Goal: Task Accomplishment & Management: Manage account settings

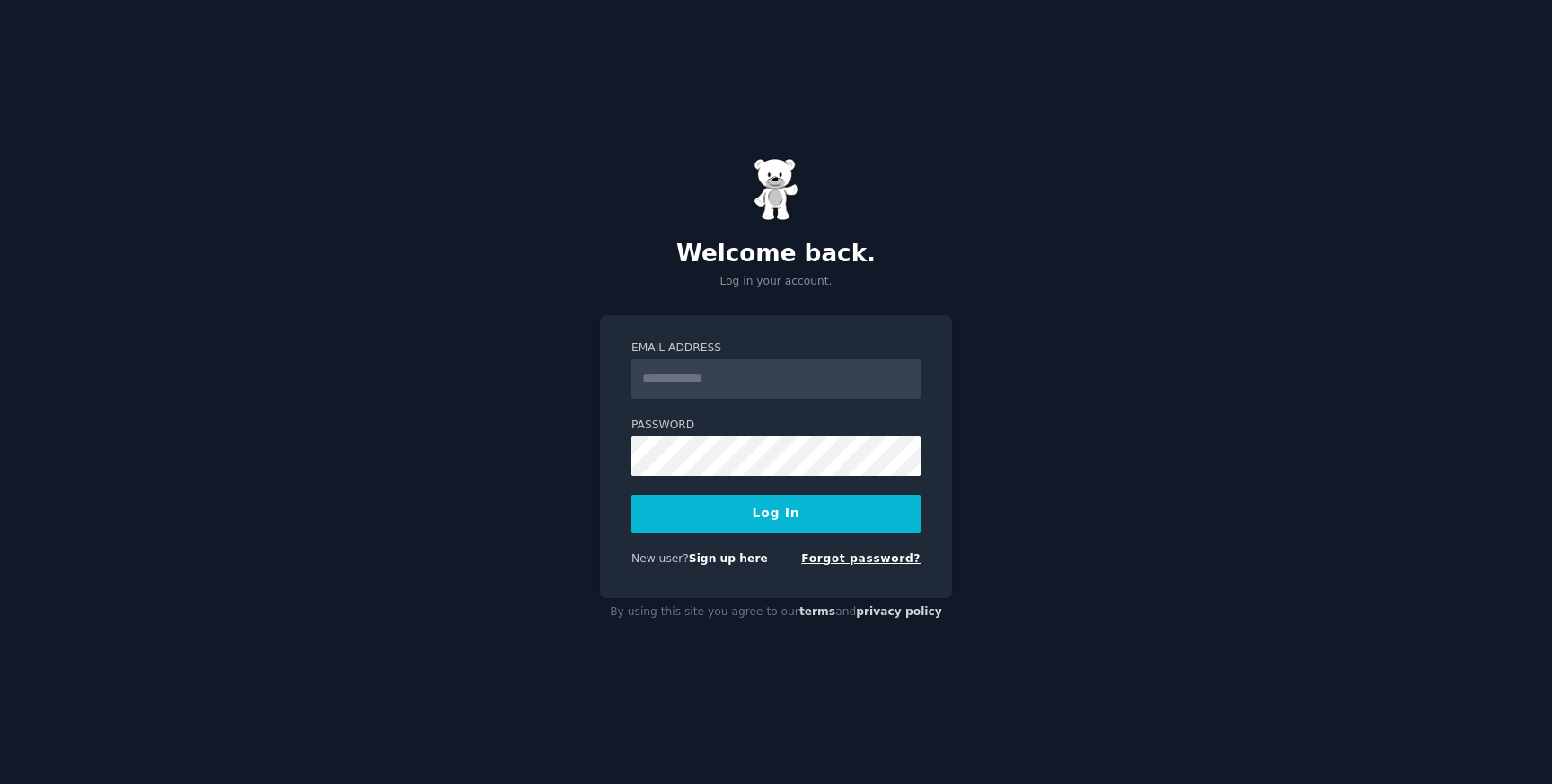
click at [845, 565] on link "Forgot password?" at bounding box center [861, 558] width 119 height 12
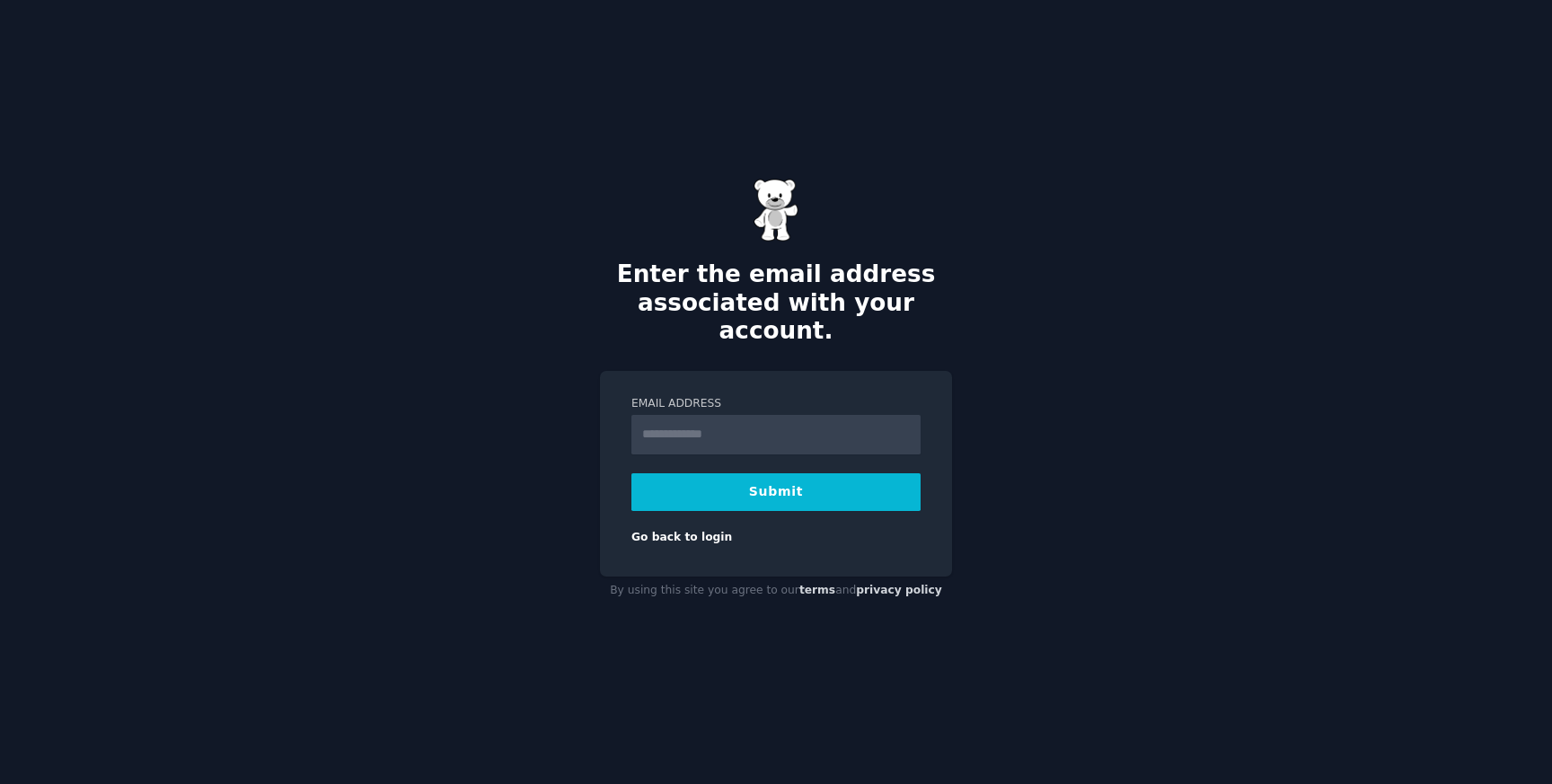
click at [735, 430] on input "Email Address" at bounding box center [776, 435] width 289 height 40
type input "**********"
click at [749, 474] on button "Submit" at bounding box center [776, 493] width 289 height 38
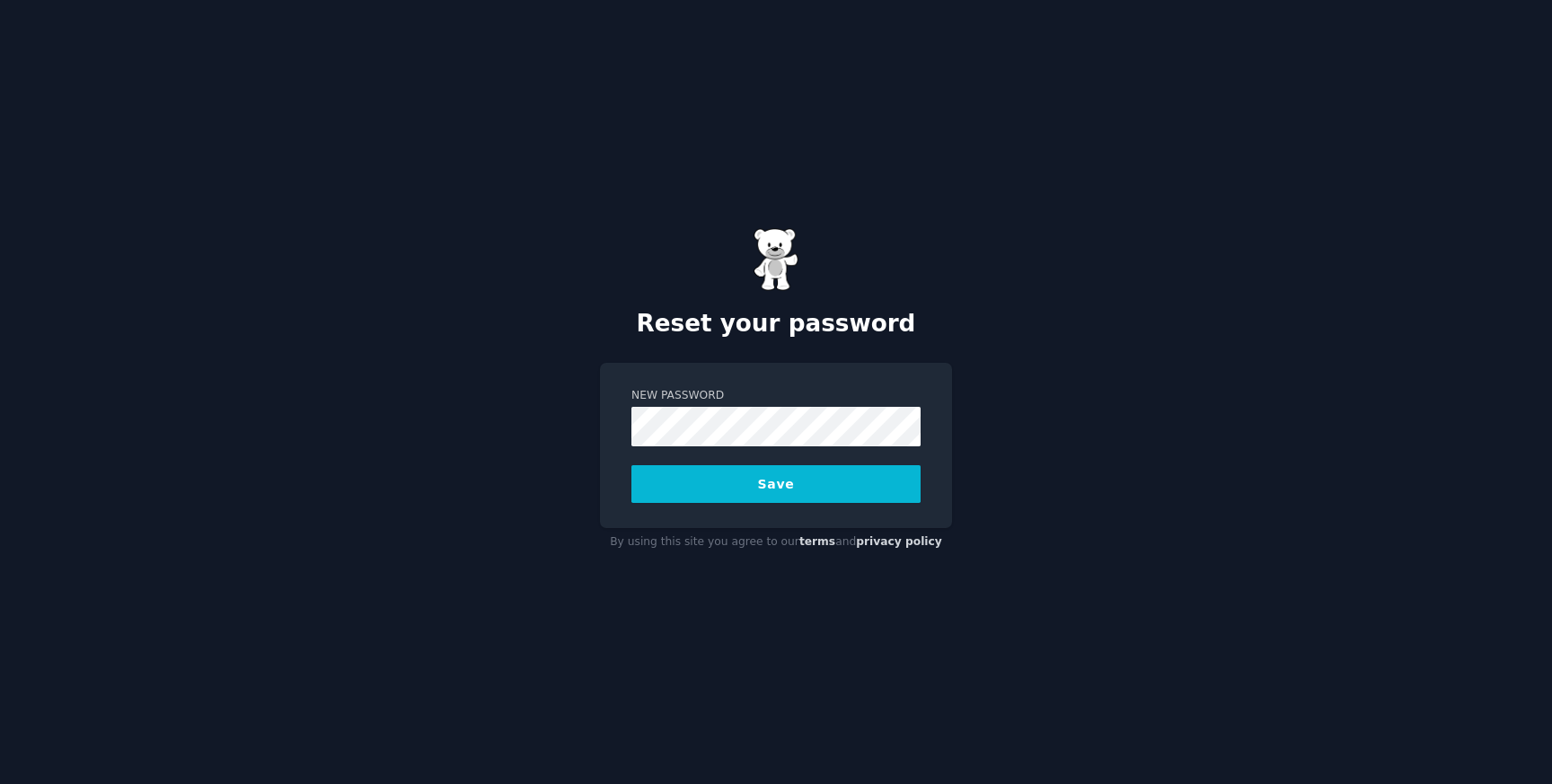
click at [1074, 331] on div "Reset your password New Password Save By using this site you agree to our terms…" at bounding box center [776, 392] width 1552 height 784
click at [831, 481] on button "Save" at bounding box center [776, 484] width 289 height 38
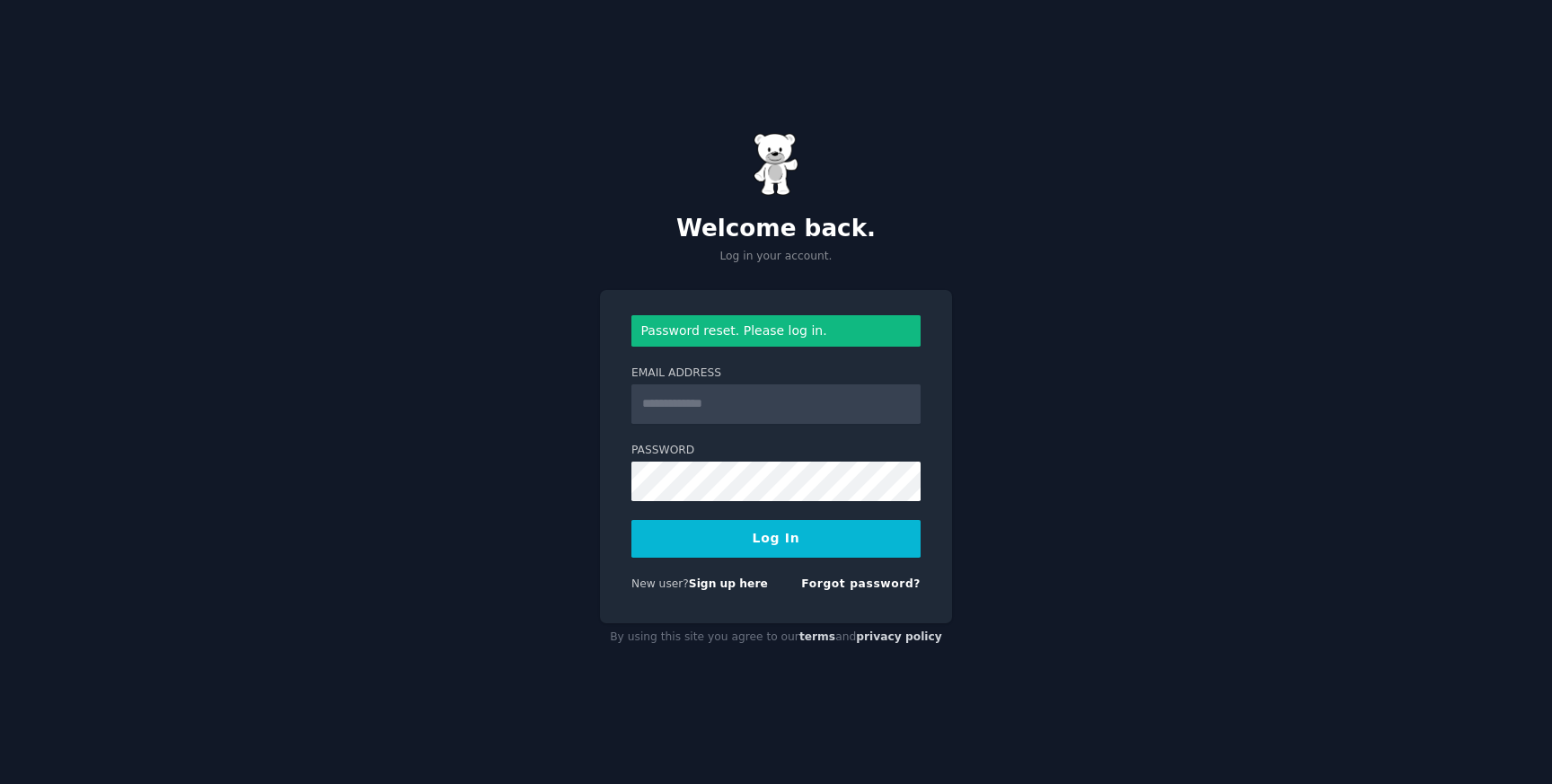
click at [768, 409] on input "Email Address" at bounding box center [776, 404] width 289 height 40
click at [747, 408] on input "Email Address" at bounding box center [776, 404] width 289 height 40
click at [670, 400] on input "Email Address" at bounding box center [776, 404] width 289 height 40
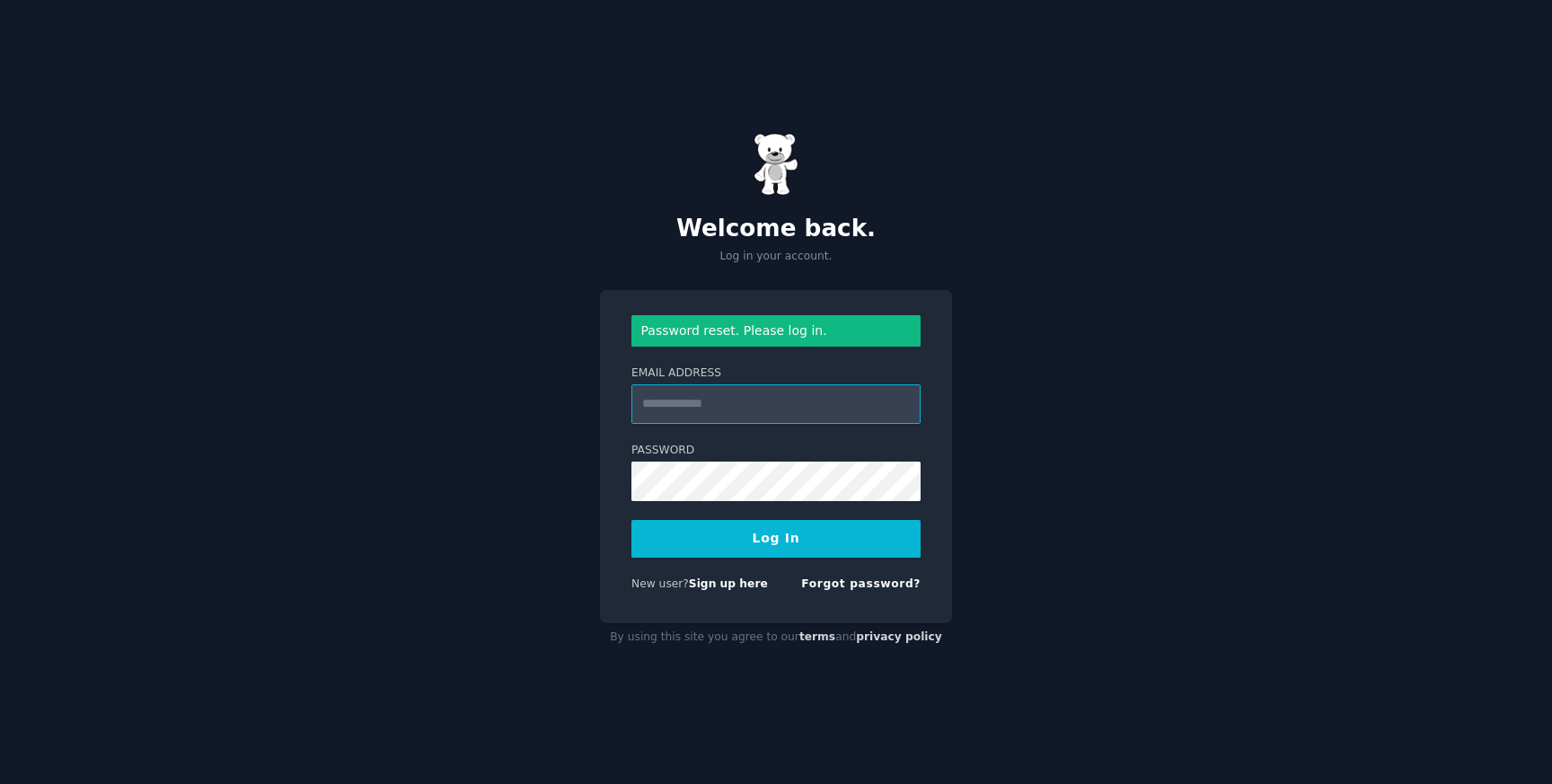
paste input "**********"
type input "**********"
click at [755, 538] on button "Log In" at bounding box center [776, 539] width 289 height 38
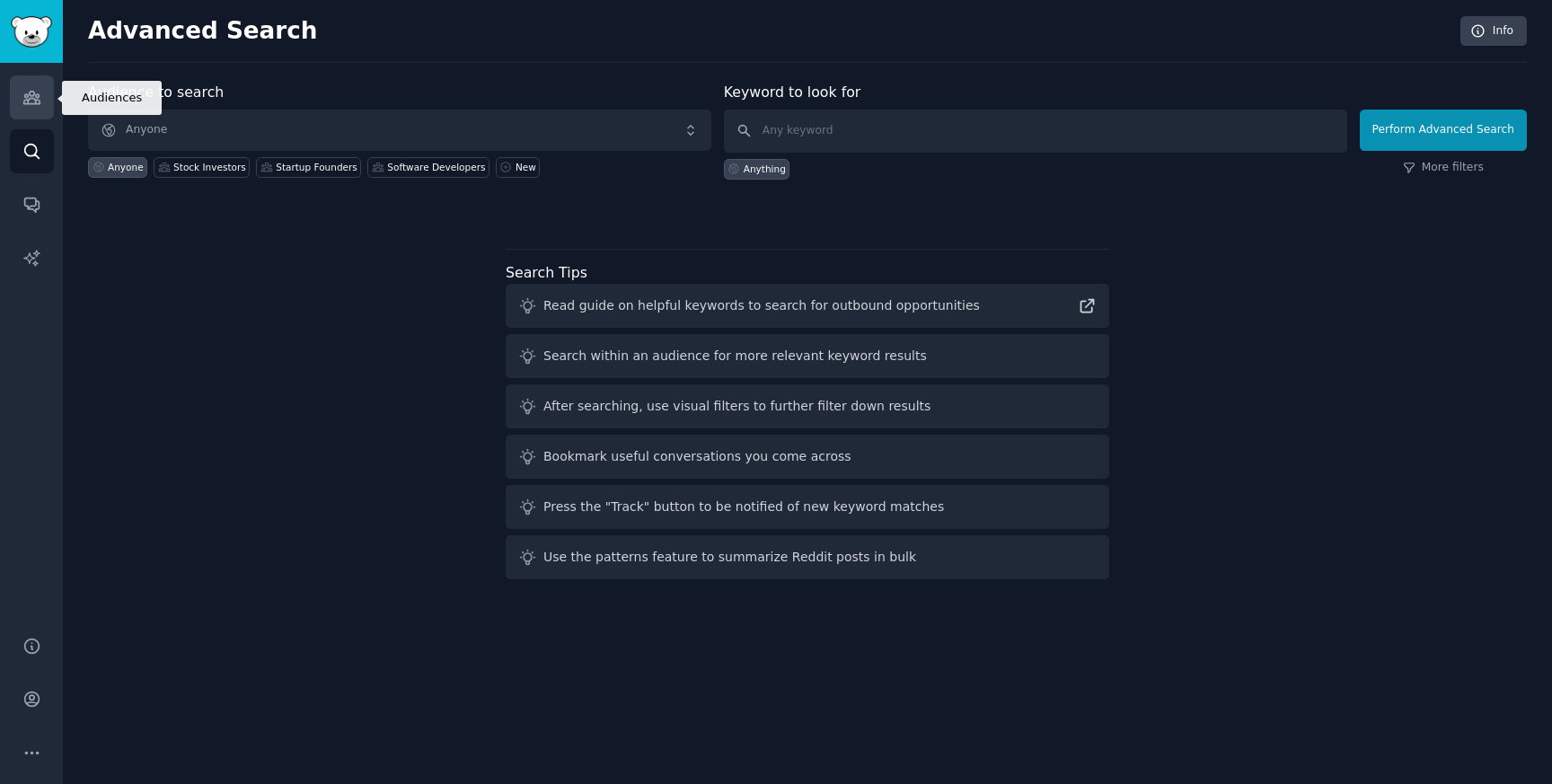
click at [37, 90] on icon "Sidebar" at bounding box center [32, 97] width 19 height 19
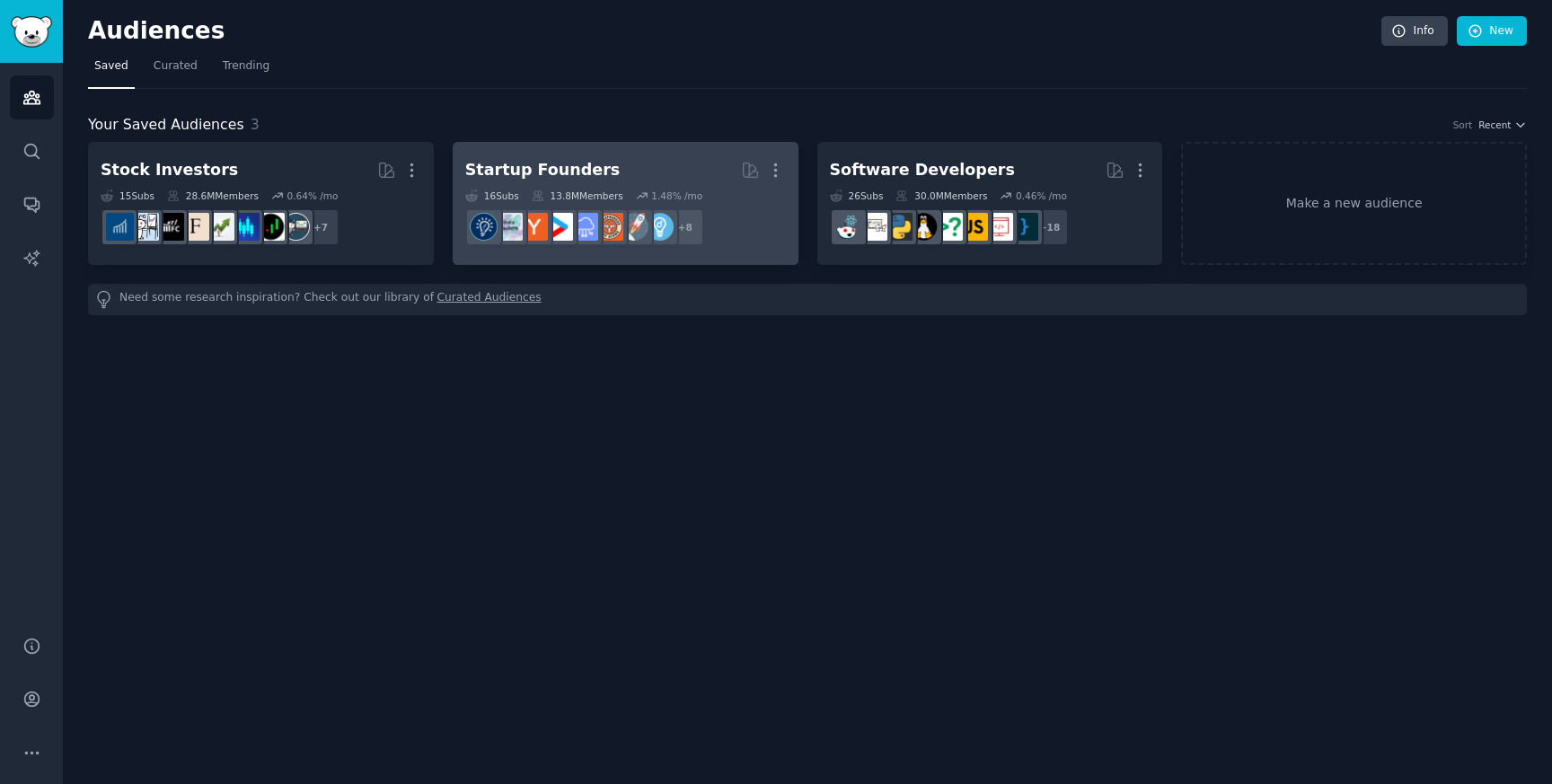
click at [589, 170] on div "Startup Founders" at bounding box center [542, 170] width 154 height 23
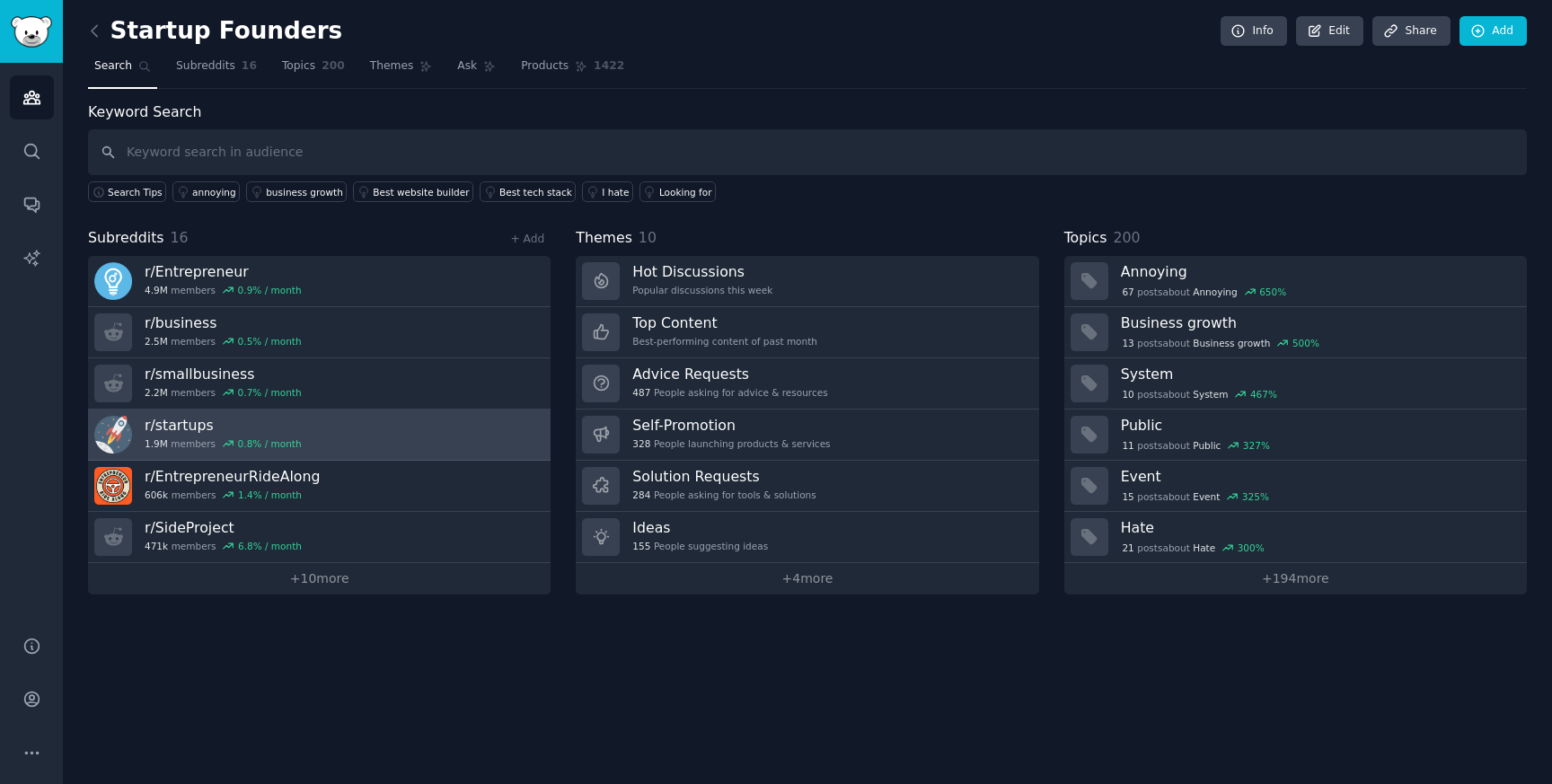
click at [226, 423] on h3 "r/ startups" at bounding box center [223, 426] width 157 height 19
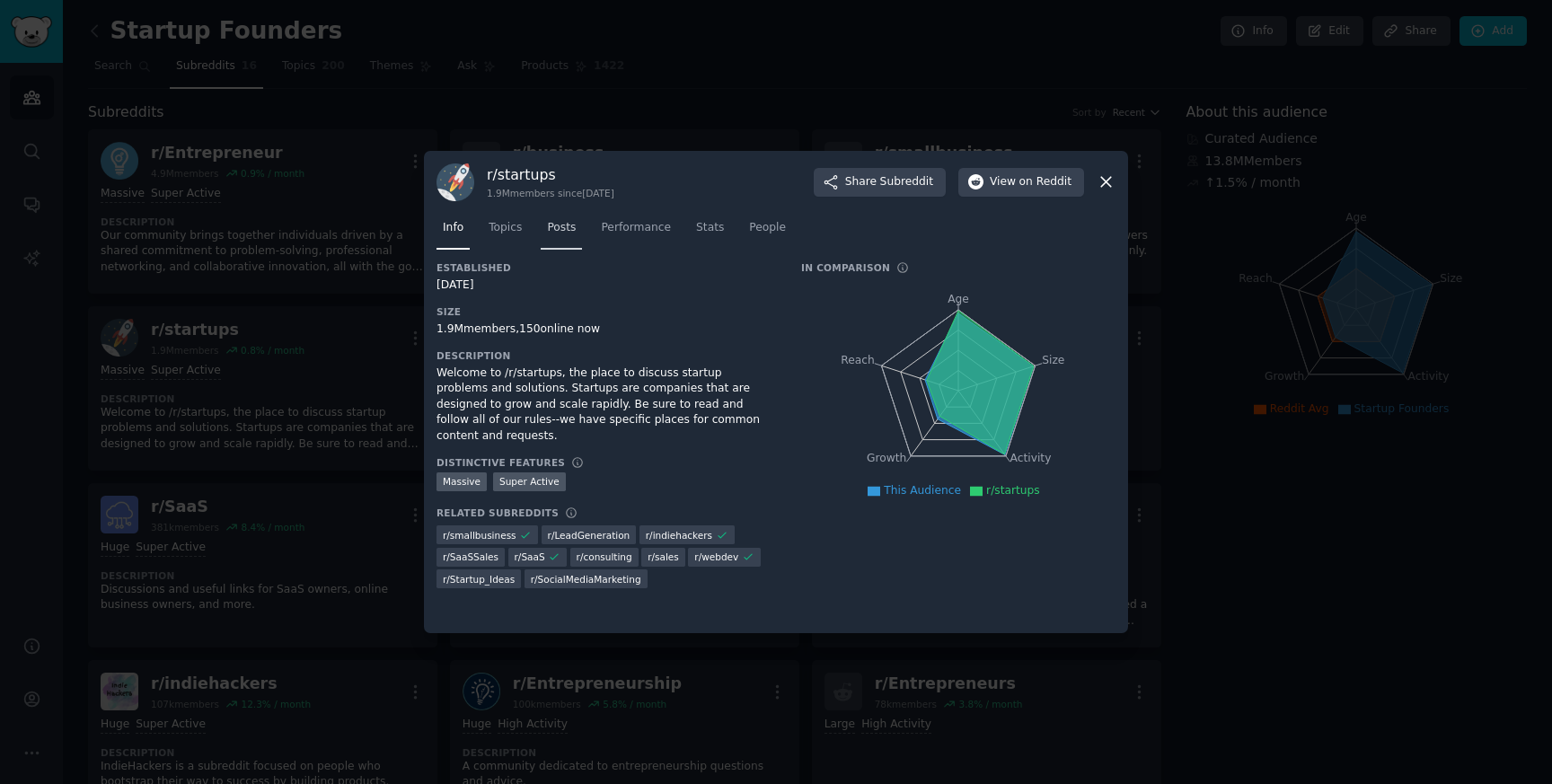
click at [563, 233] on span "Posts" at bounding box center [561, 228] width 28 height 16
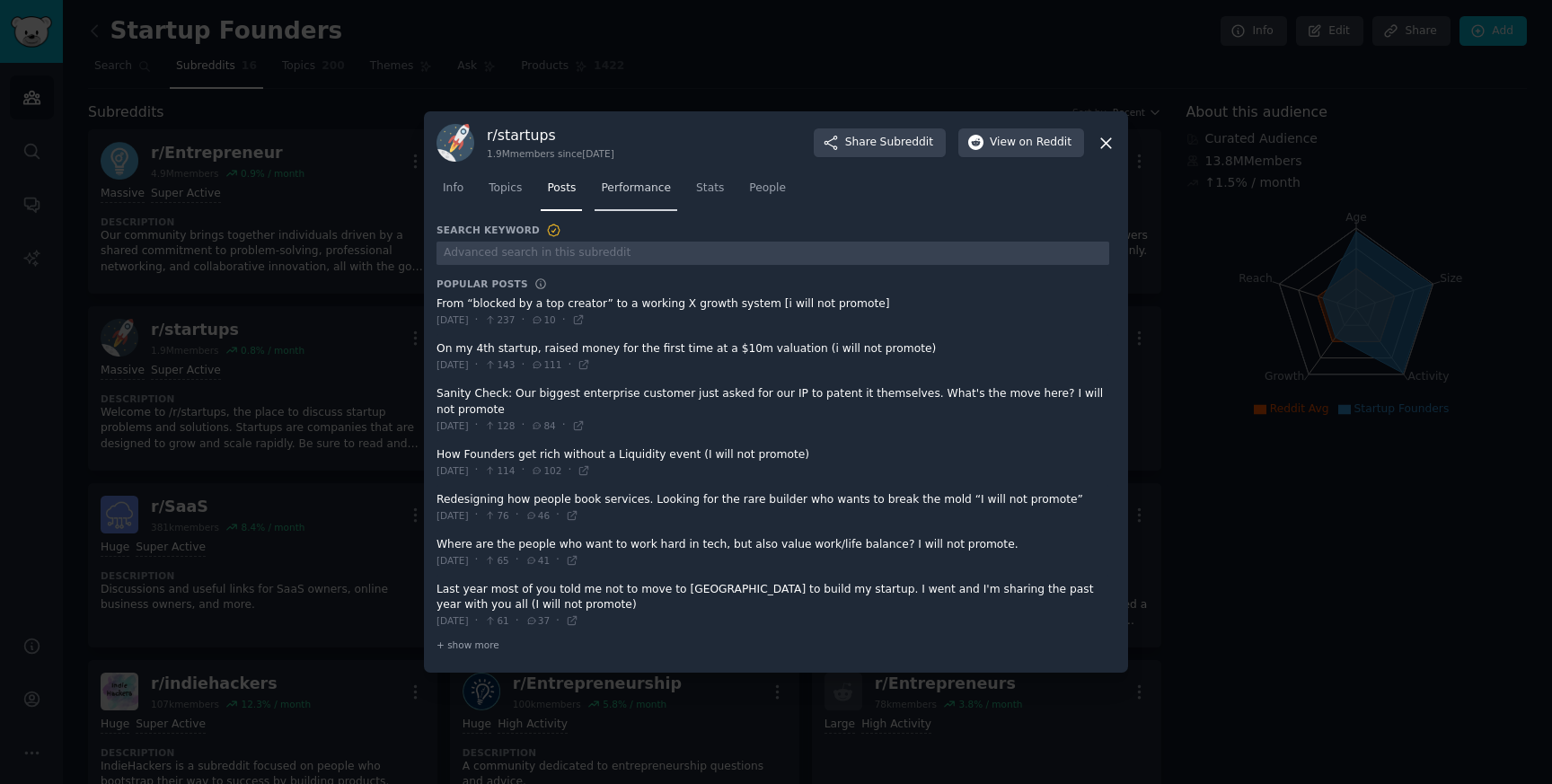
click at [631, 201] on link "Performance" at bounding box center [636, 192] width 82 height 37
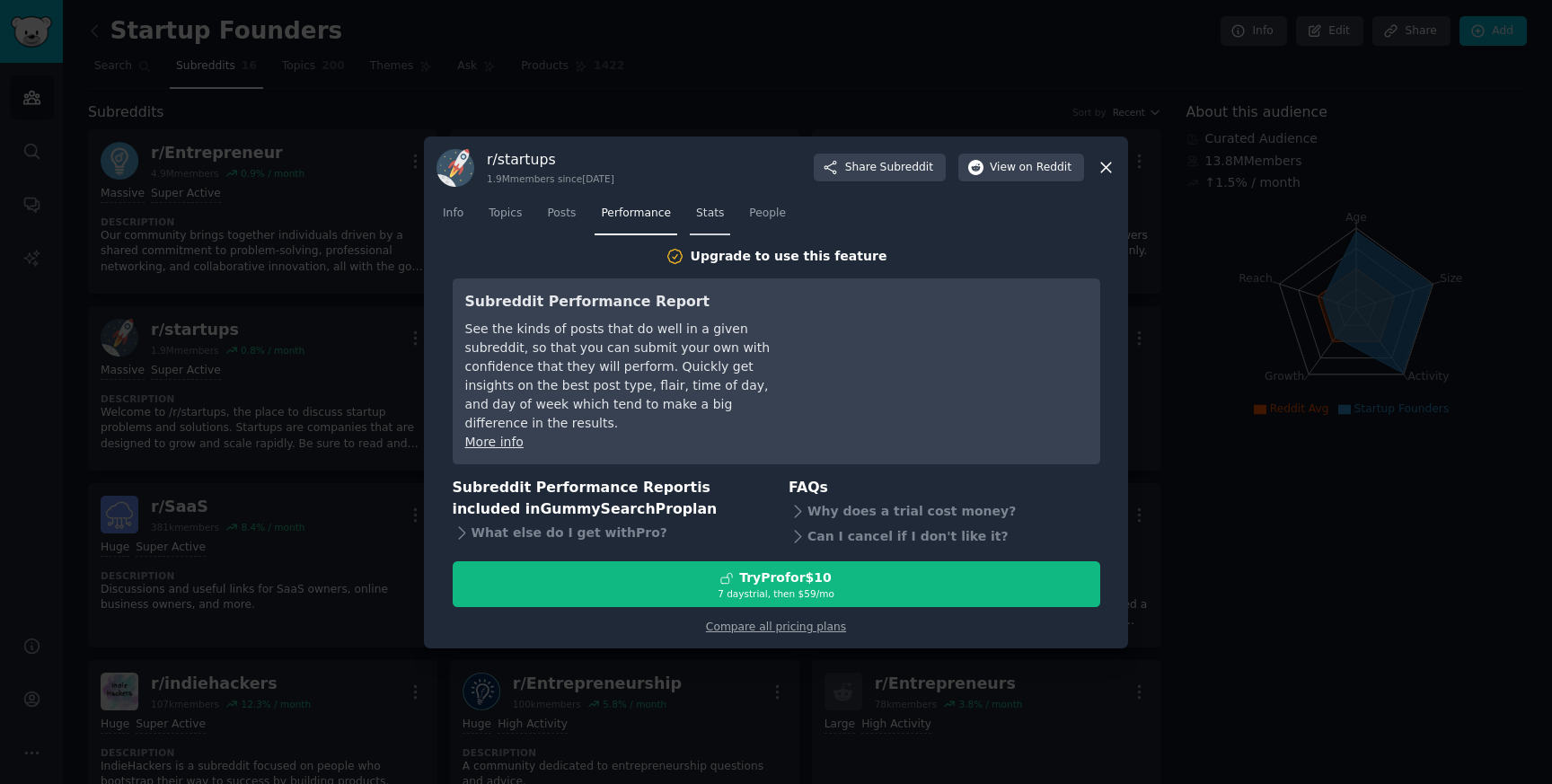
click at [697, 218] on span "Stats" at bounding box center [709, 213] width 27 height 16
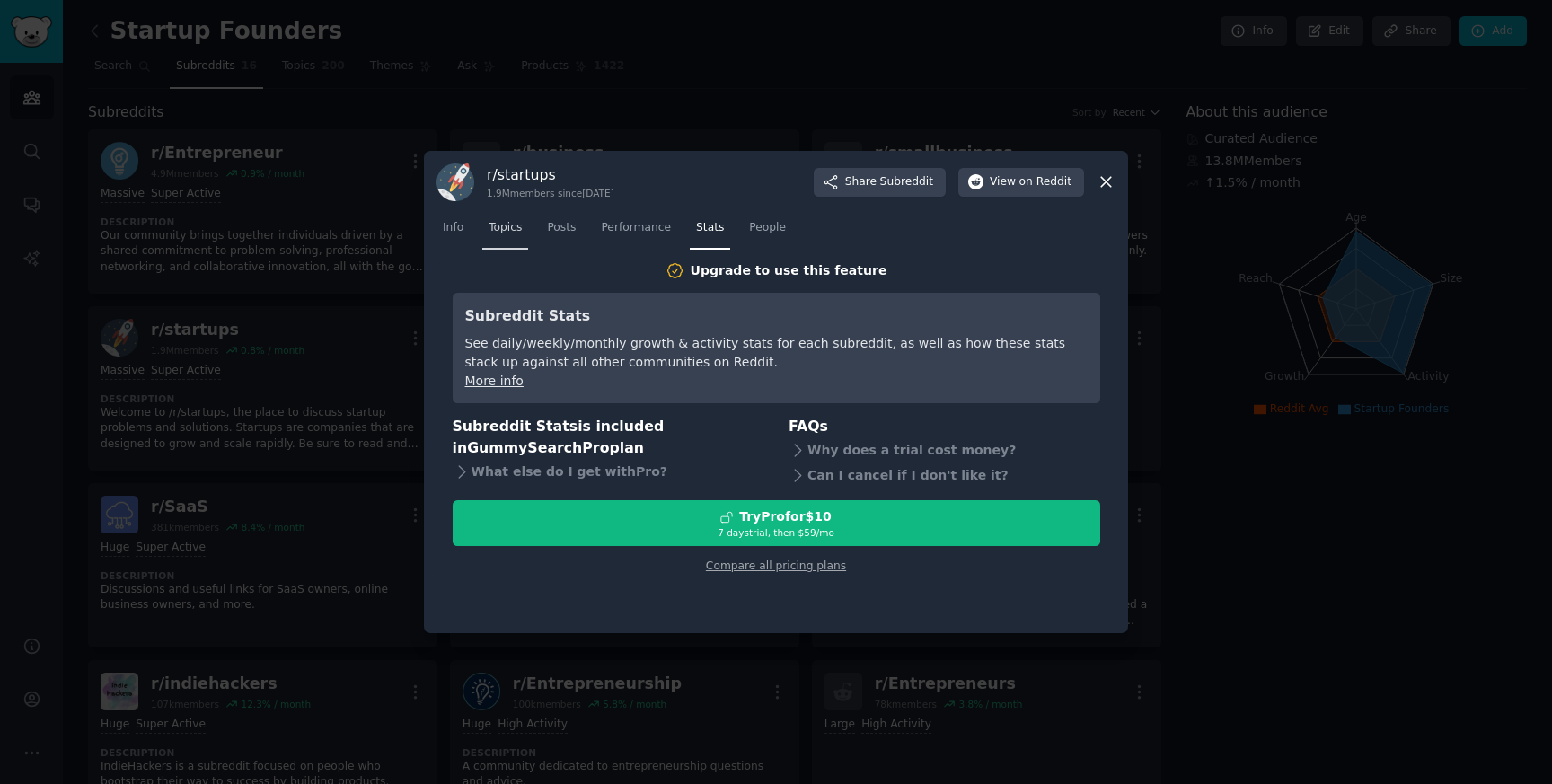
click at [514, 234] on span "Topics" at bounding box center [505, 228] width 33 height 16
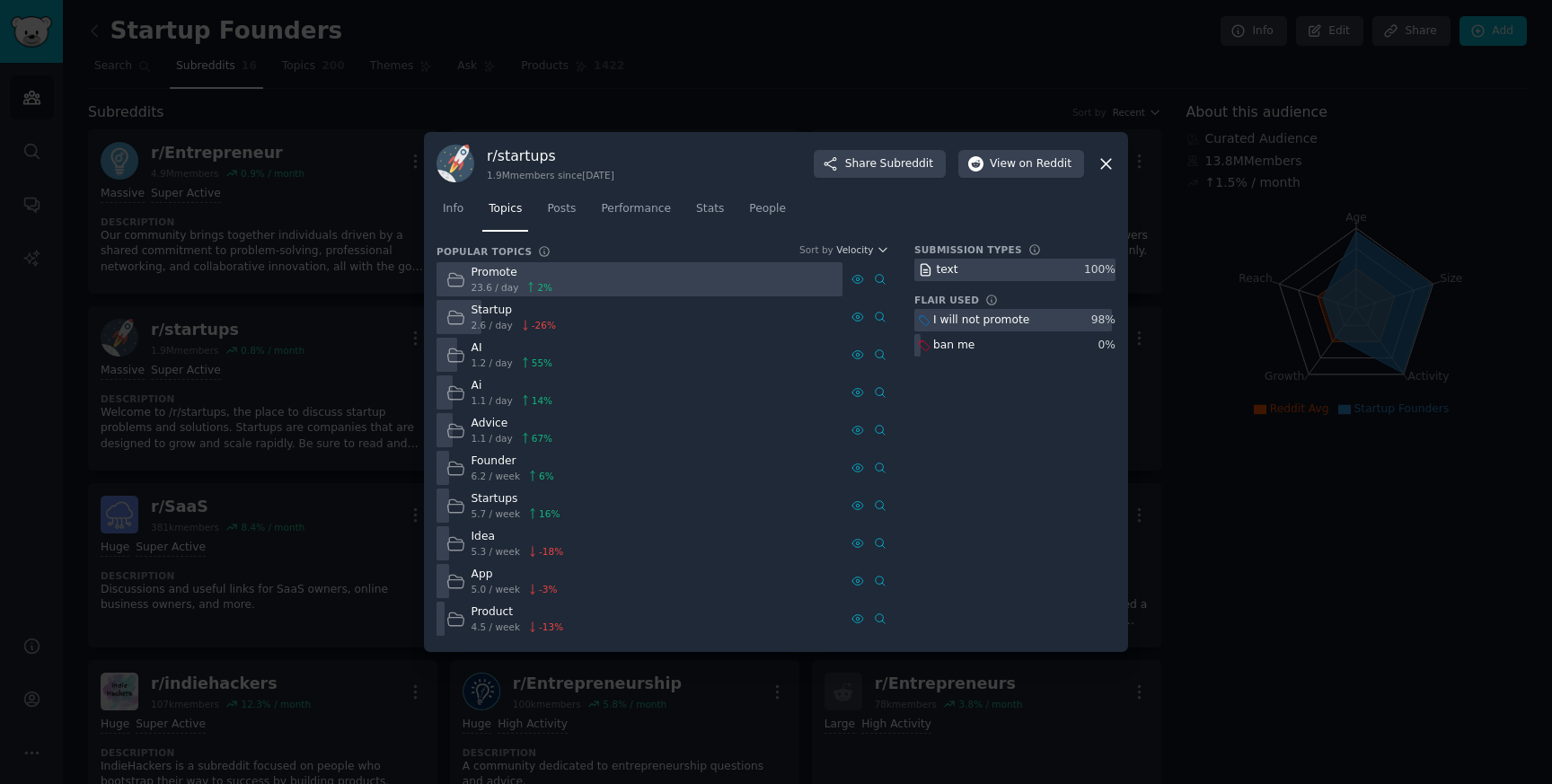
click at [456, 322] on icon at bounding box center [455, 317] width 16 height 12
click at [549, 317] on div "Startup" at bounding box center [514, 310] width 84 height 16
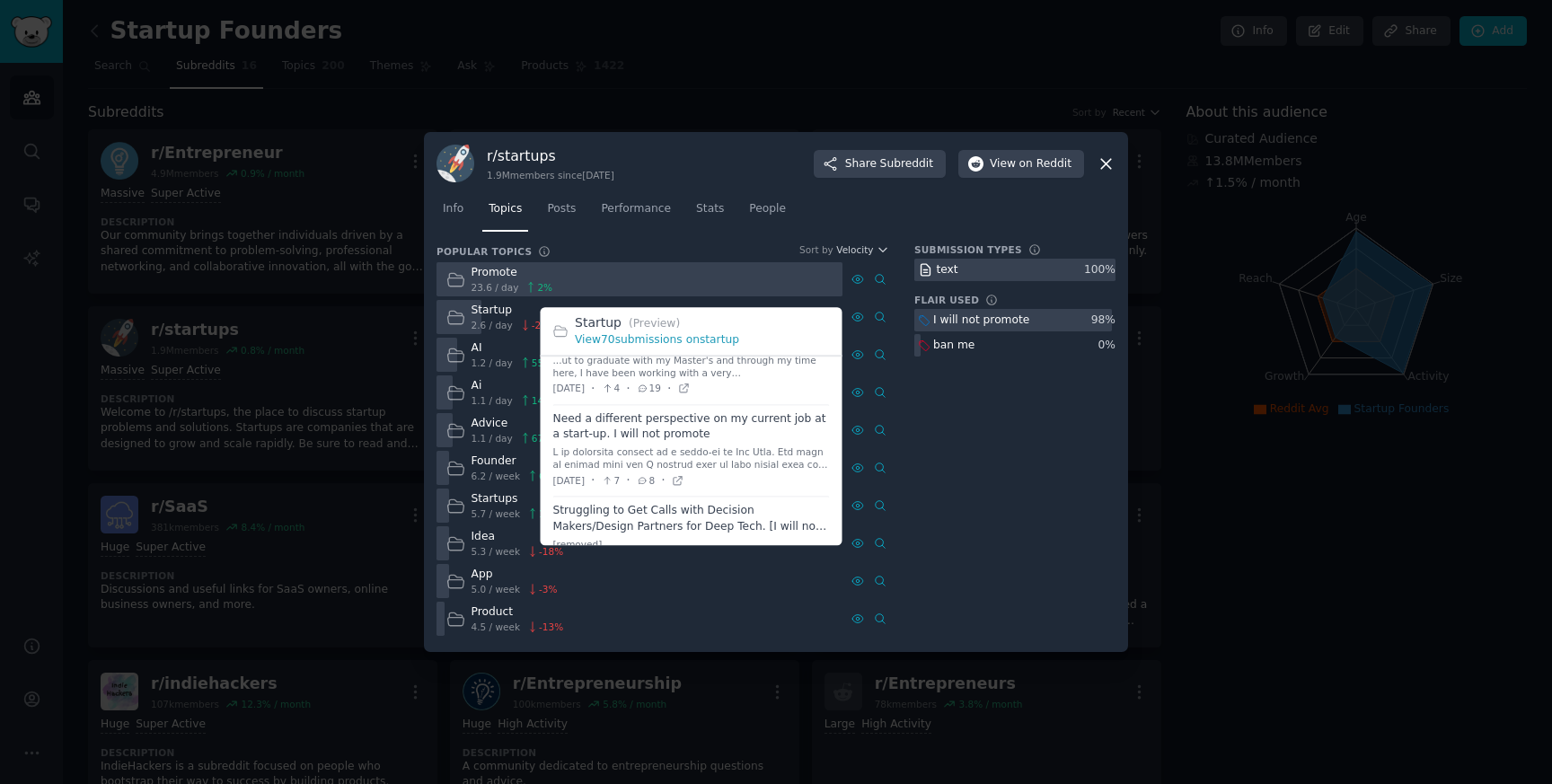
scroll to position [1124, 0]
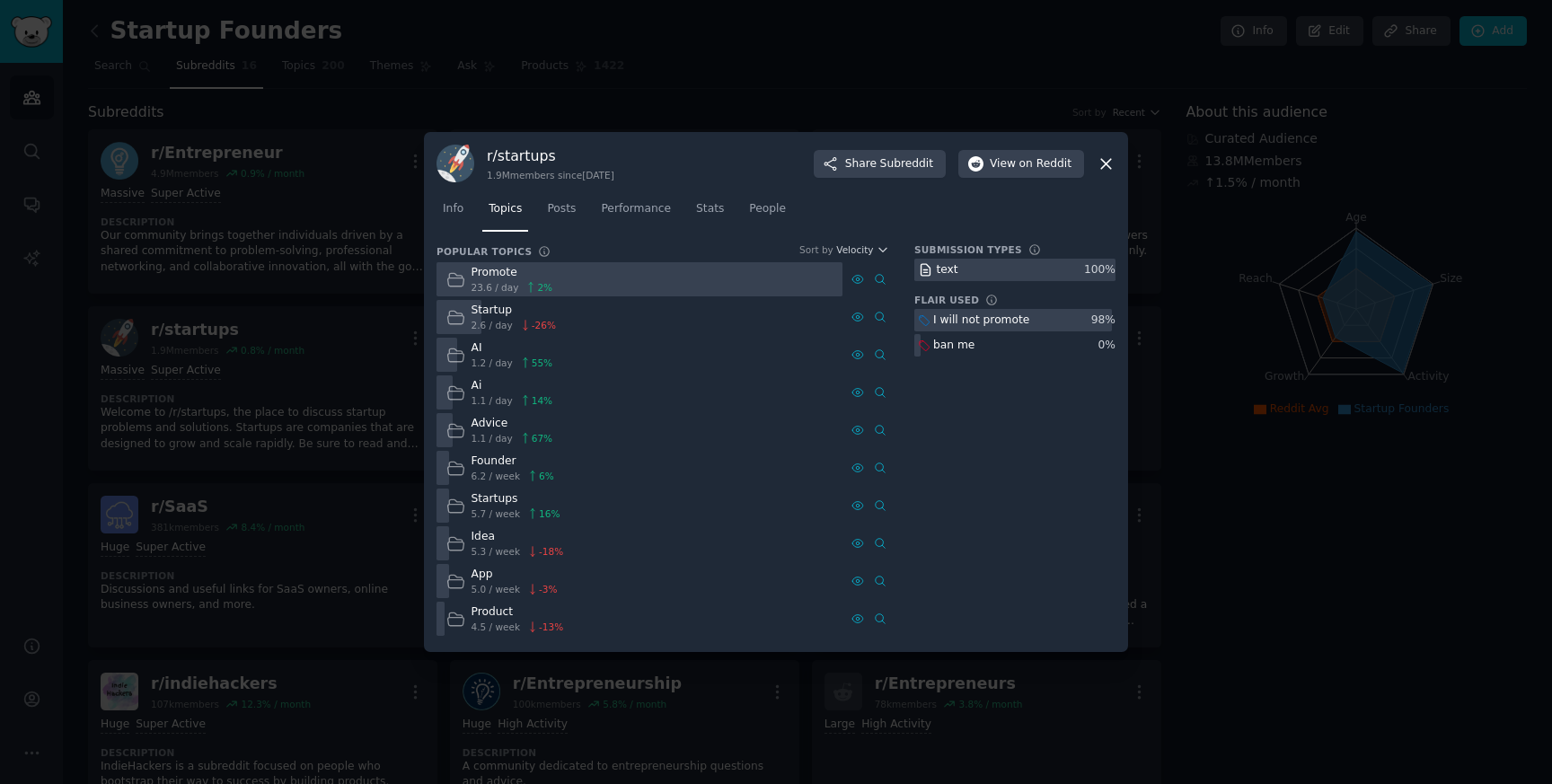
click at [500, 328] on span "2.6 / day" at bounding box center [493, 324] width 42 height 12
click at [580, 314] on div "Startup 2.6 / day -26 %" at bounding box center [639, 317] width 406 height 35
click at [1103, 163] on icon at bounding box center [1107, 164] width 19 height 19
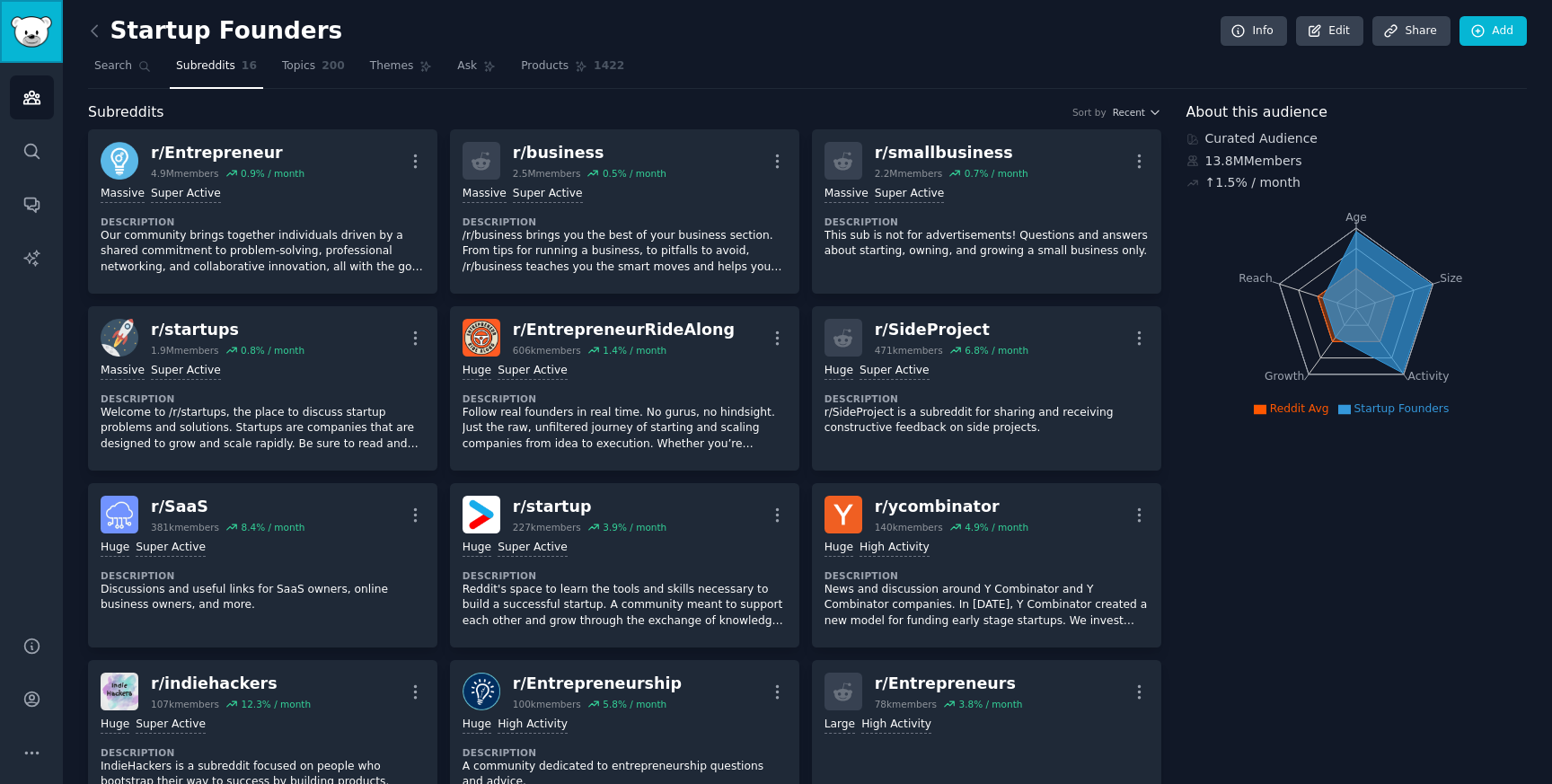
click at [34, 30] on img "Sidebar" at bounding box center [31, 31] width 42 height 31
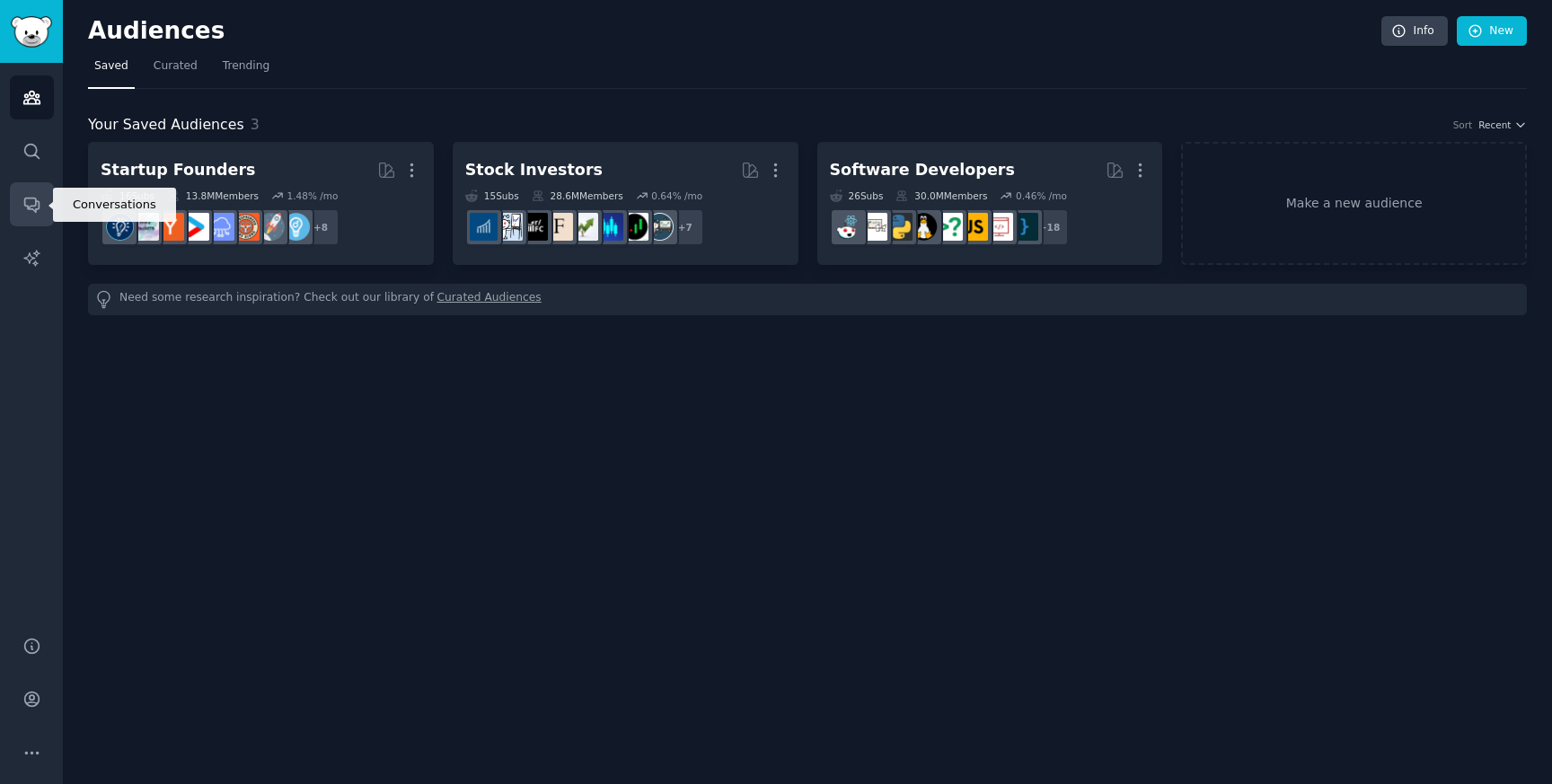
click at [27, 218] on link "Conversations" at bounding box center [31, 204] width 44 height 44
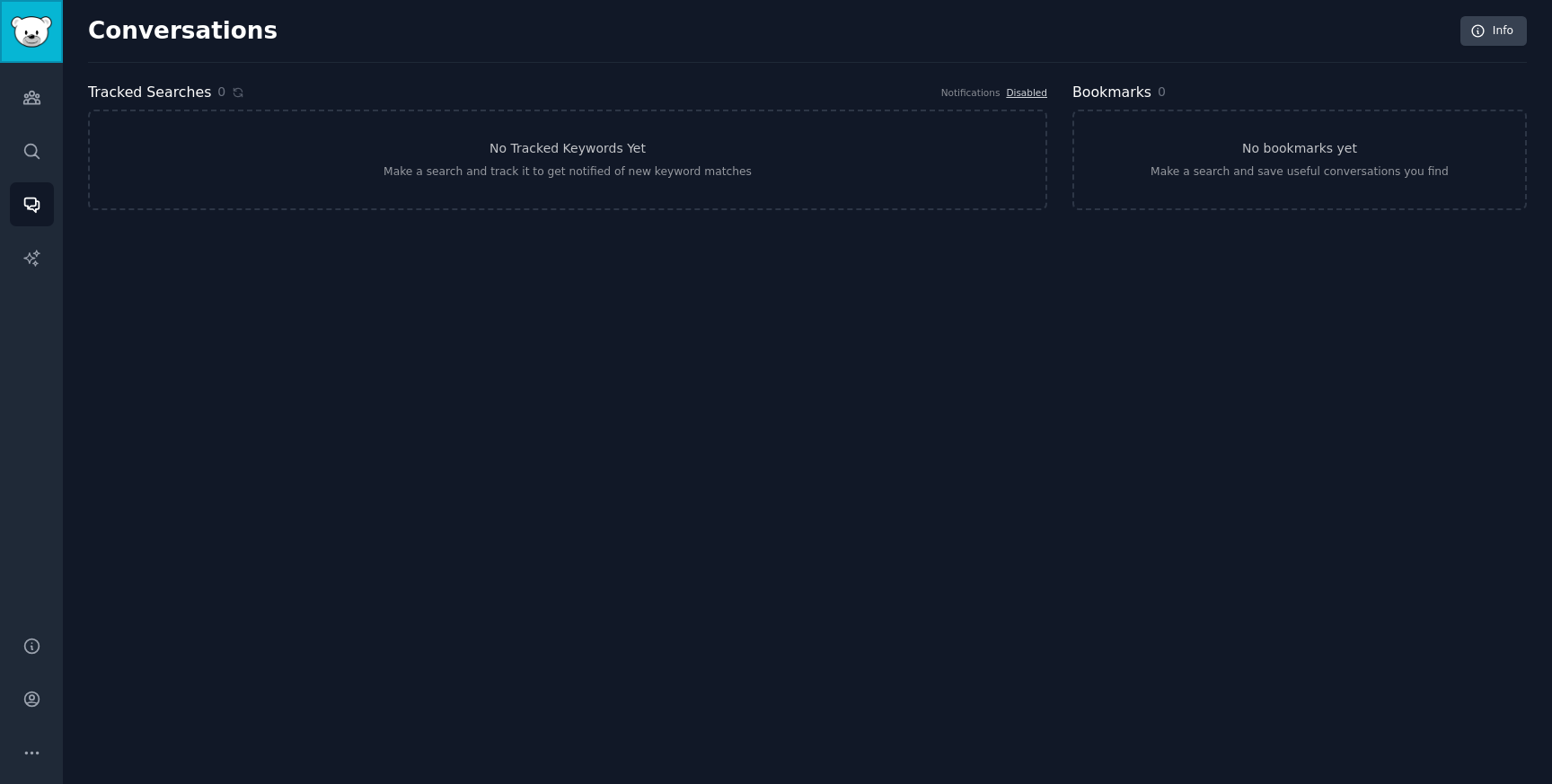
click at [47, 44] on img "Sidebar" at bounding box center [31, 31] width 42 height 31
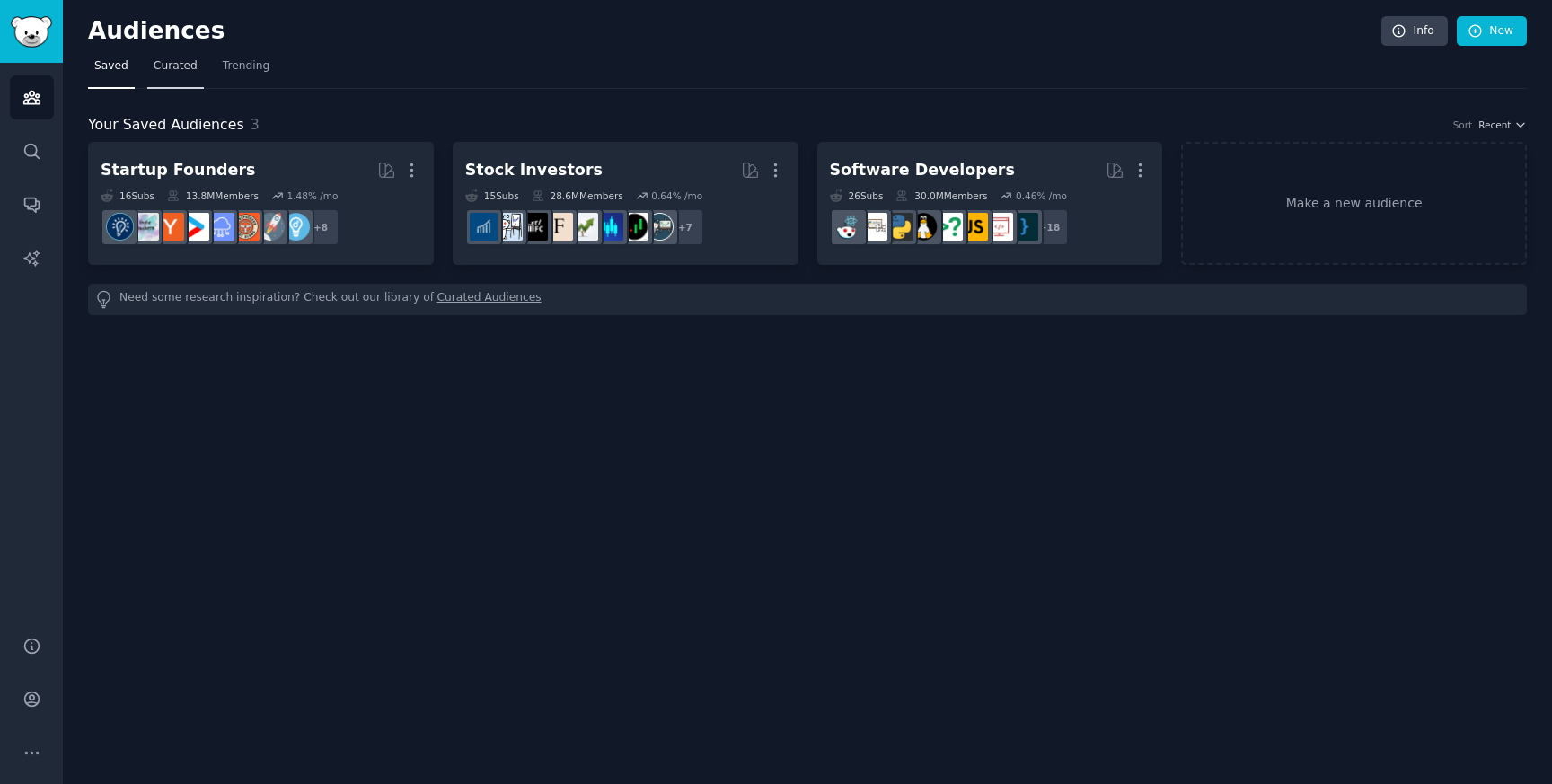
click at [159, 72] on span "Curated" at bounding box center [175, 66] width 44 height 16
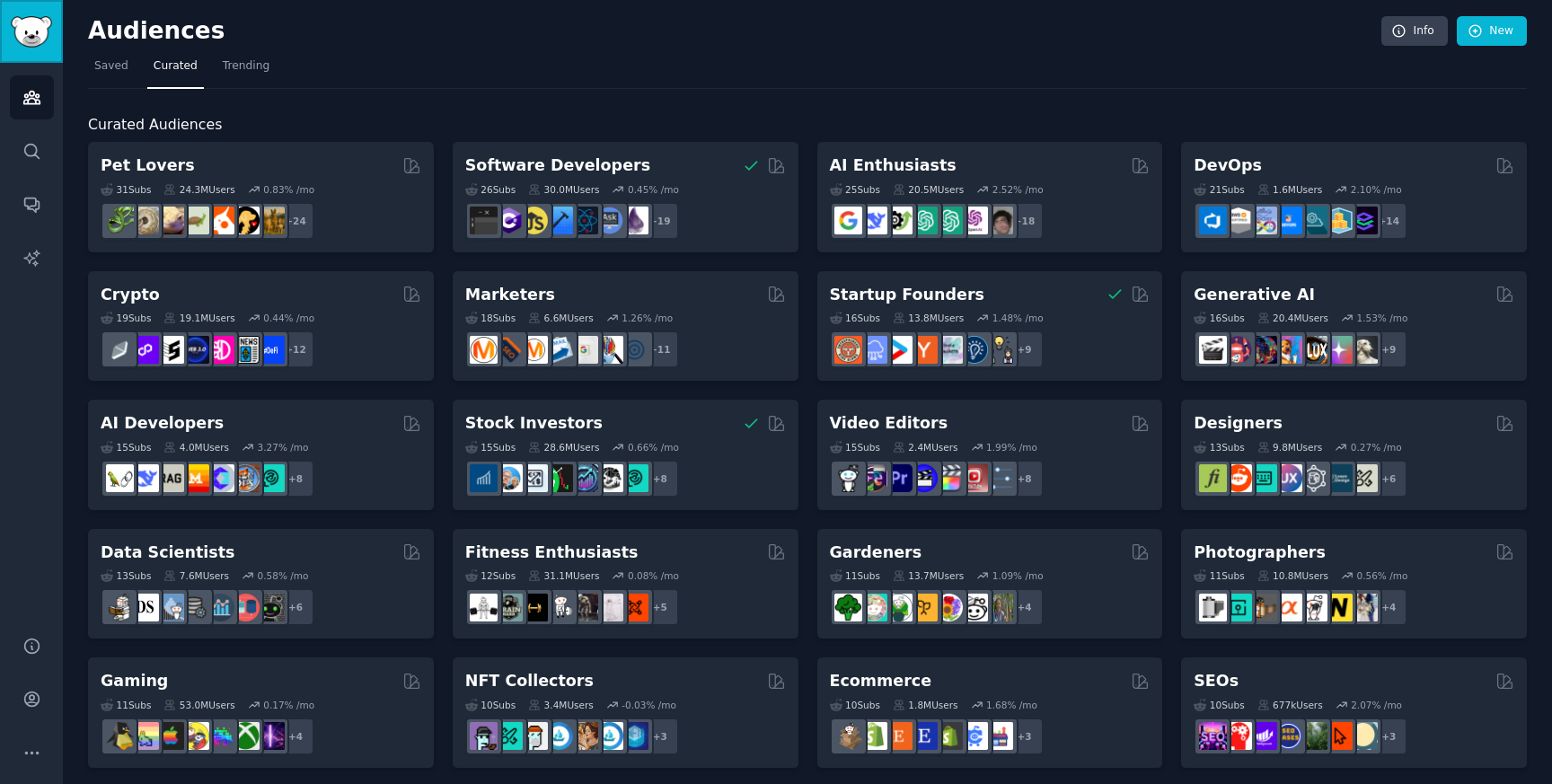
click at [33, 26] on img "Sidebar" at bounding box center [31, 31] width 42 height 31
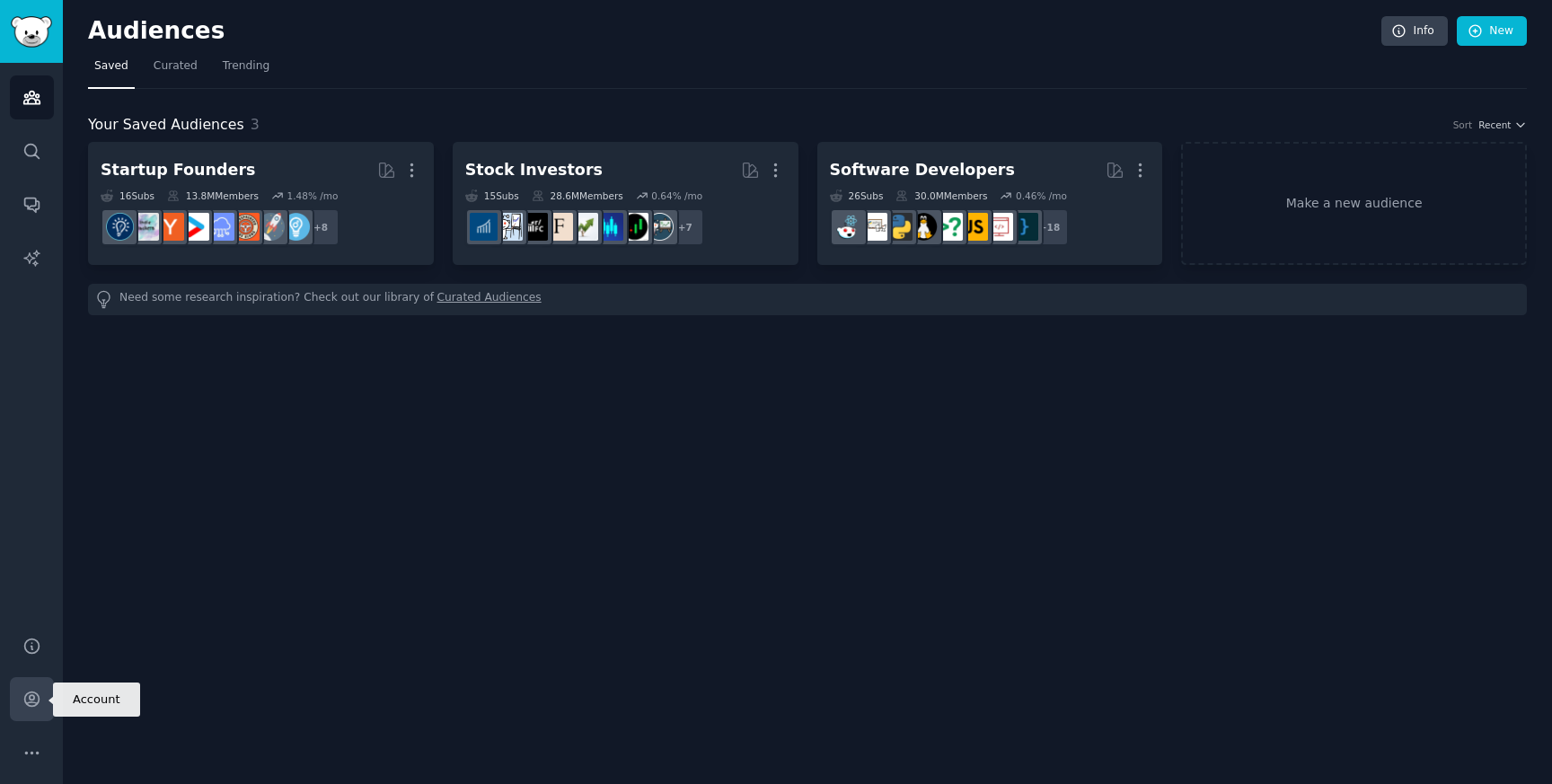
click at [28, 697] on icon "Sidebar" at bounding box center [31, 699] width 14 height 14
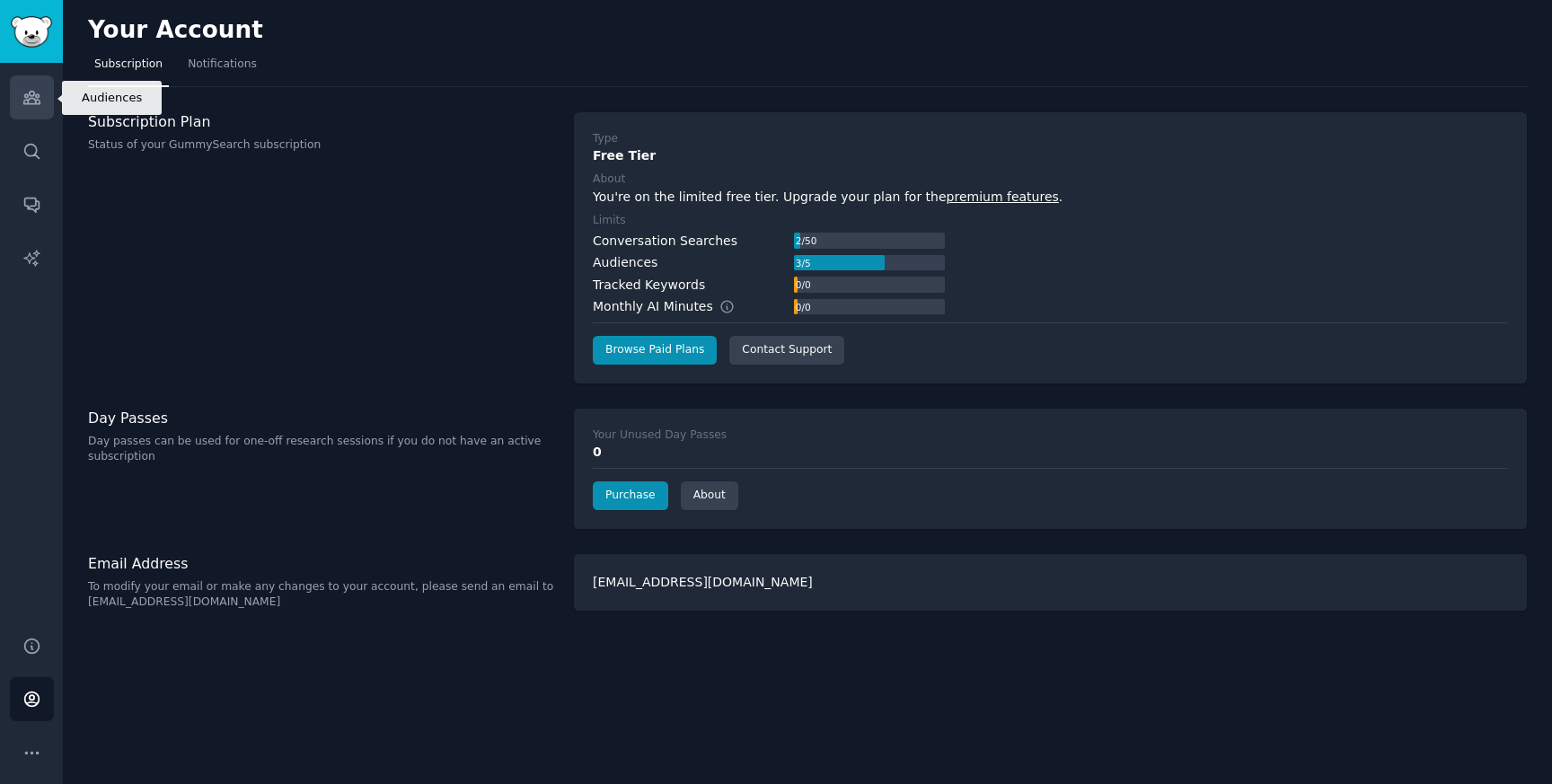
click at [27, 107] on link "Audiences" at bounding box center [31, 97] width 44 height 44
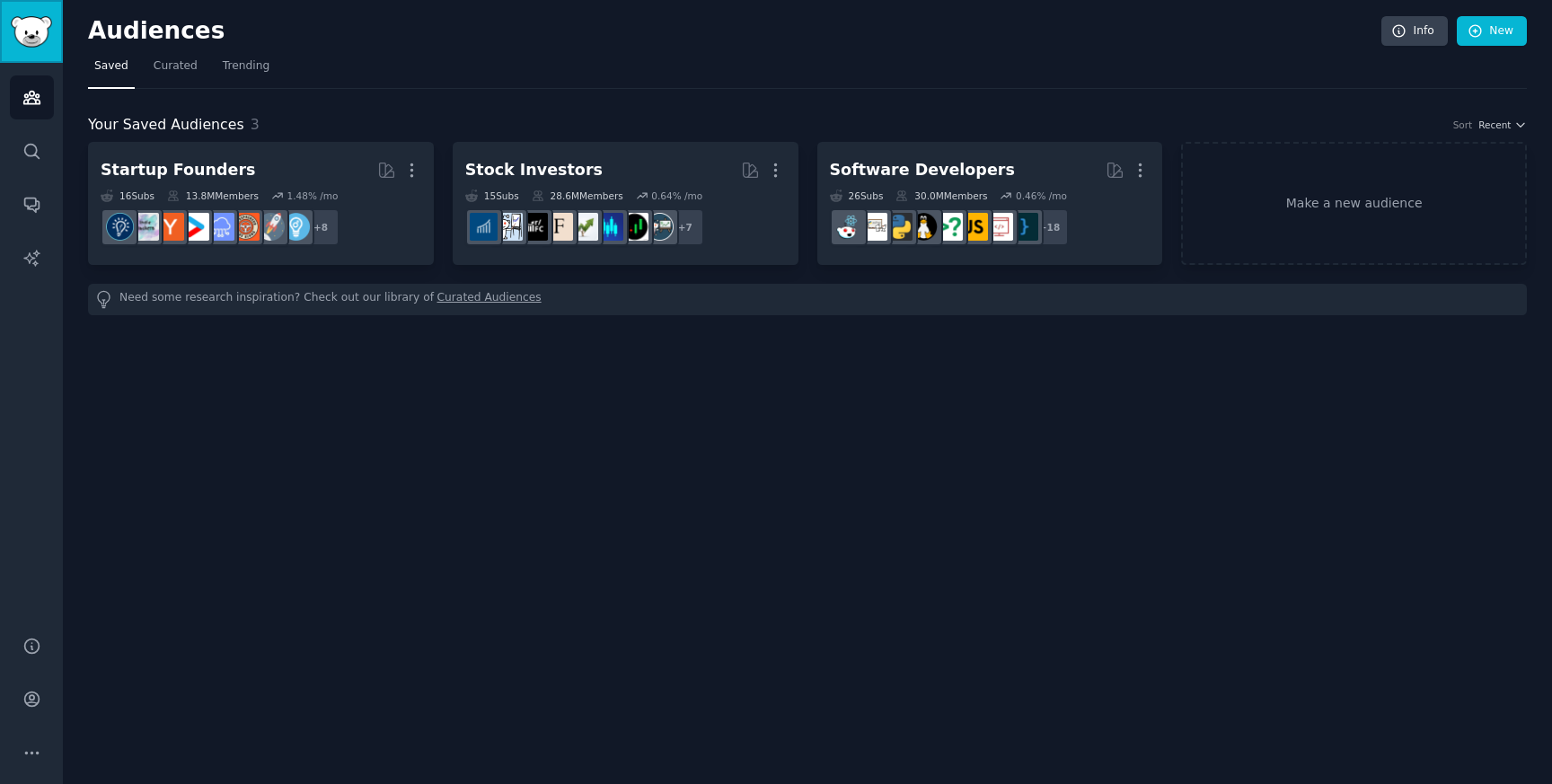
click at [38, 41] on img "Sidebar" at bounding box center [31, 31] width 42 height 31
click at [1415, 39] on link "Info" at bounding box center [1415, 31] width 66 height 30
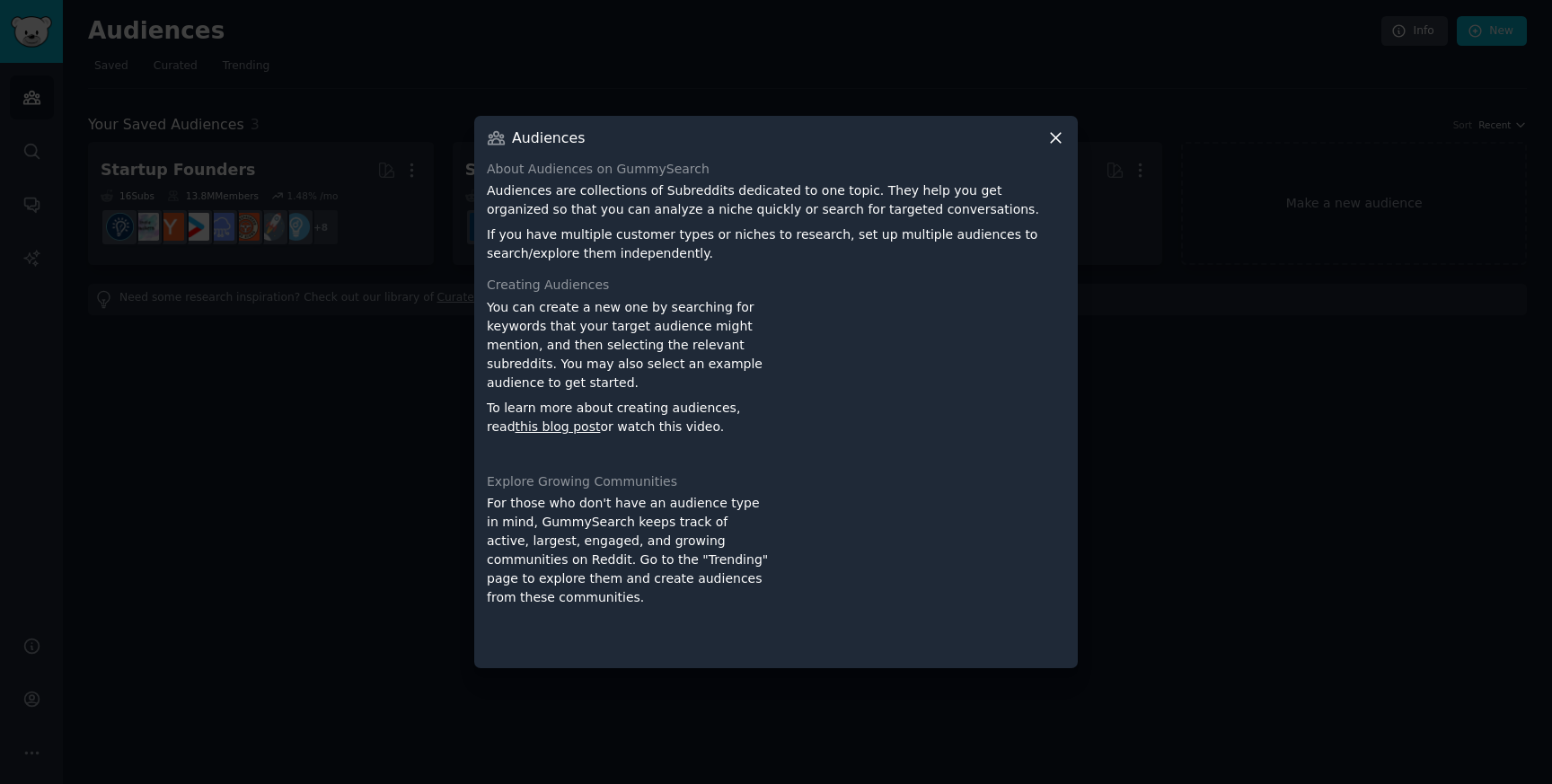
click at [1054, 135] on icon at bounding box center [1055, 138] width 9 height 9
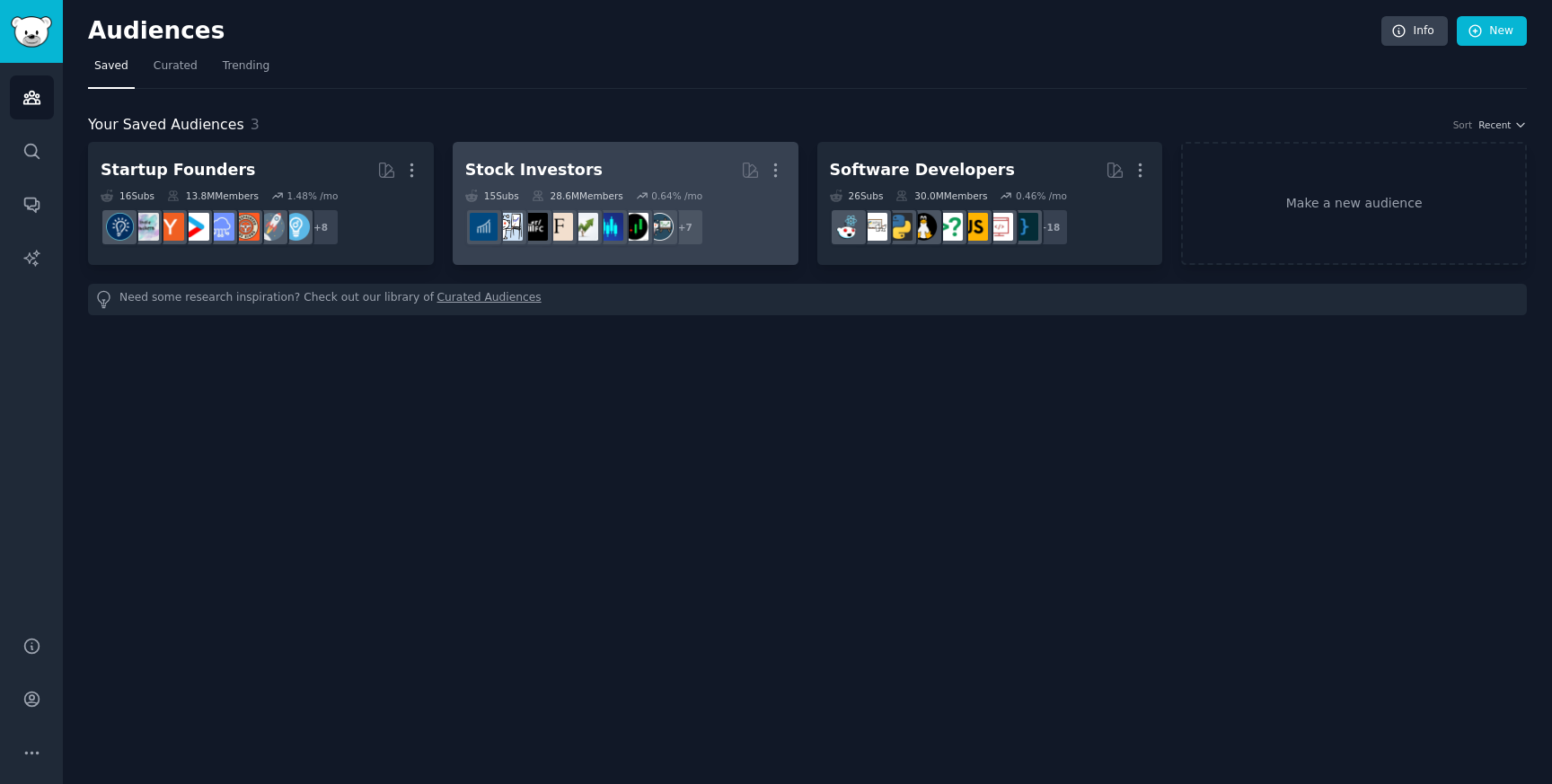
click at [568, 175] on div "Stock Investors" at bounding box center [533, 170] width 137 height 23
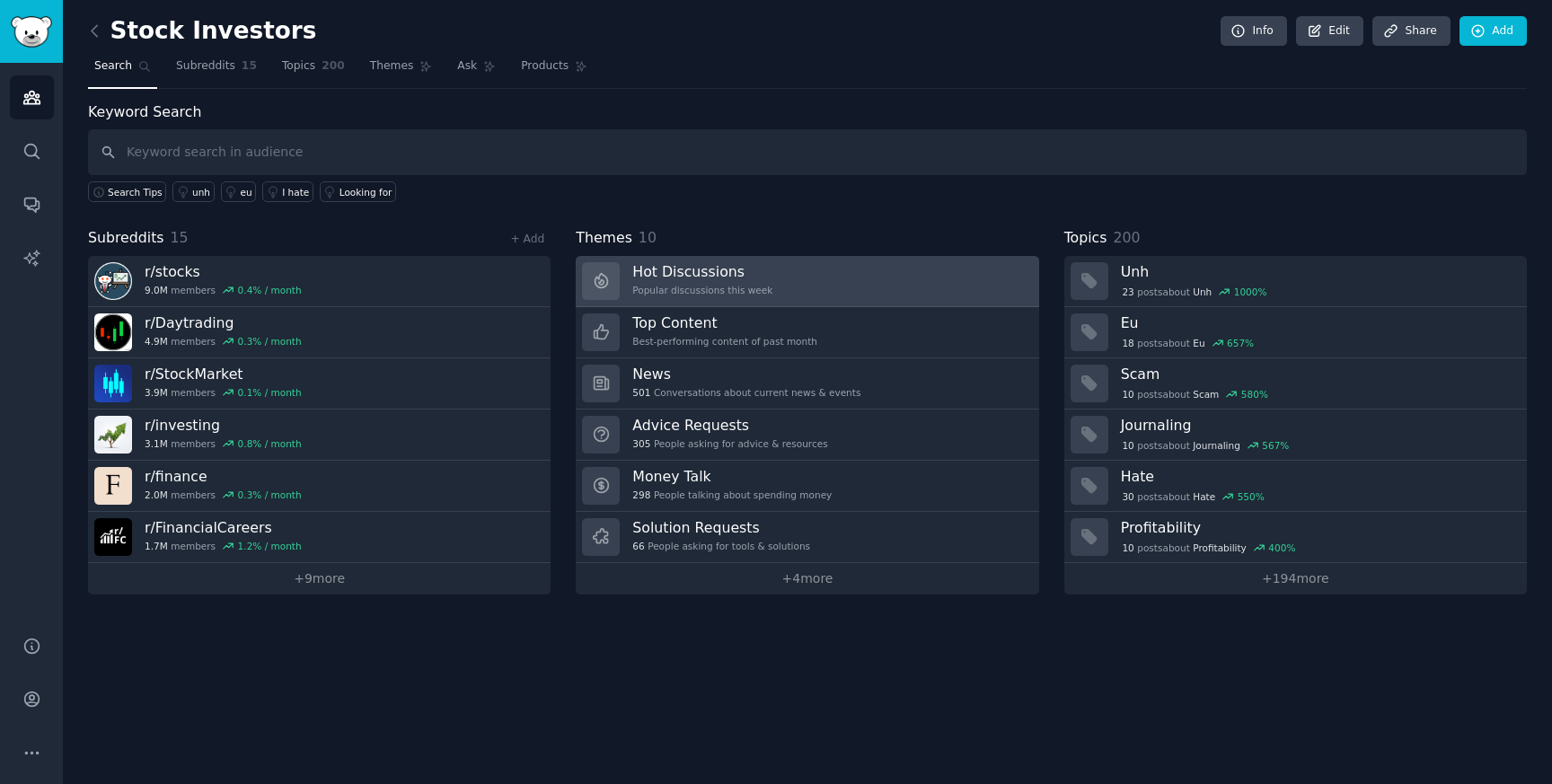
click at [665, 270] on h3 "Hot Discussions" at bounding box center [703, 271] width 140 height 19
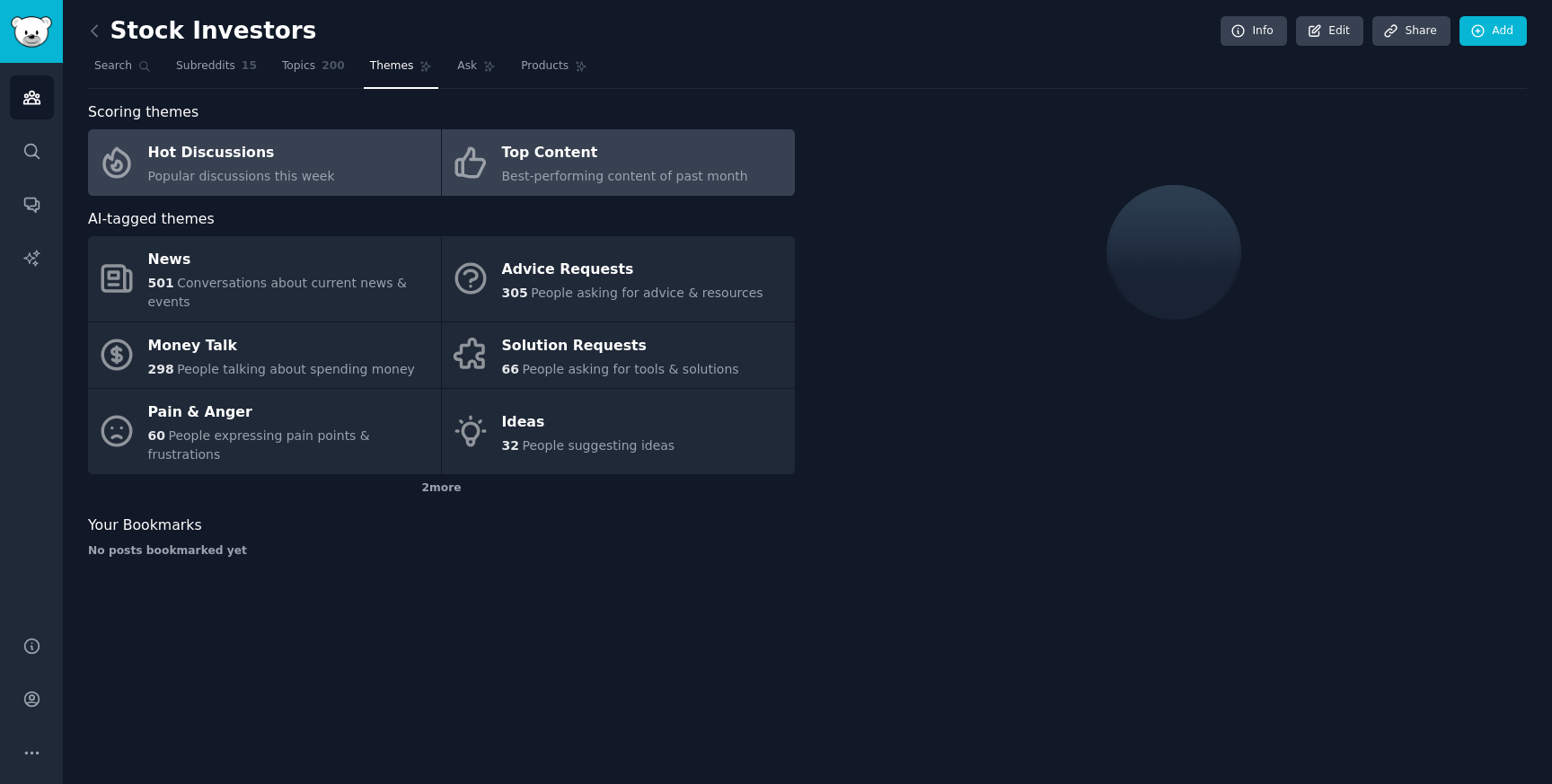
click at [602, 171] on span "Best-performing content of past month" at bounding box center [625, 176] width 246 height 14
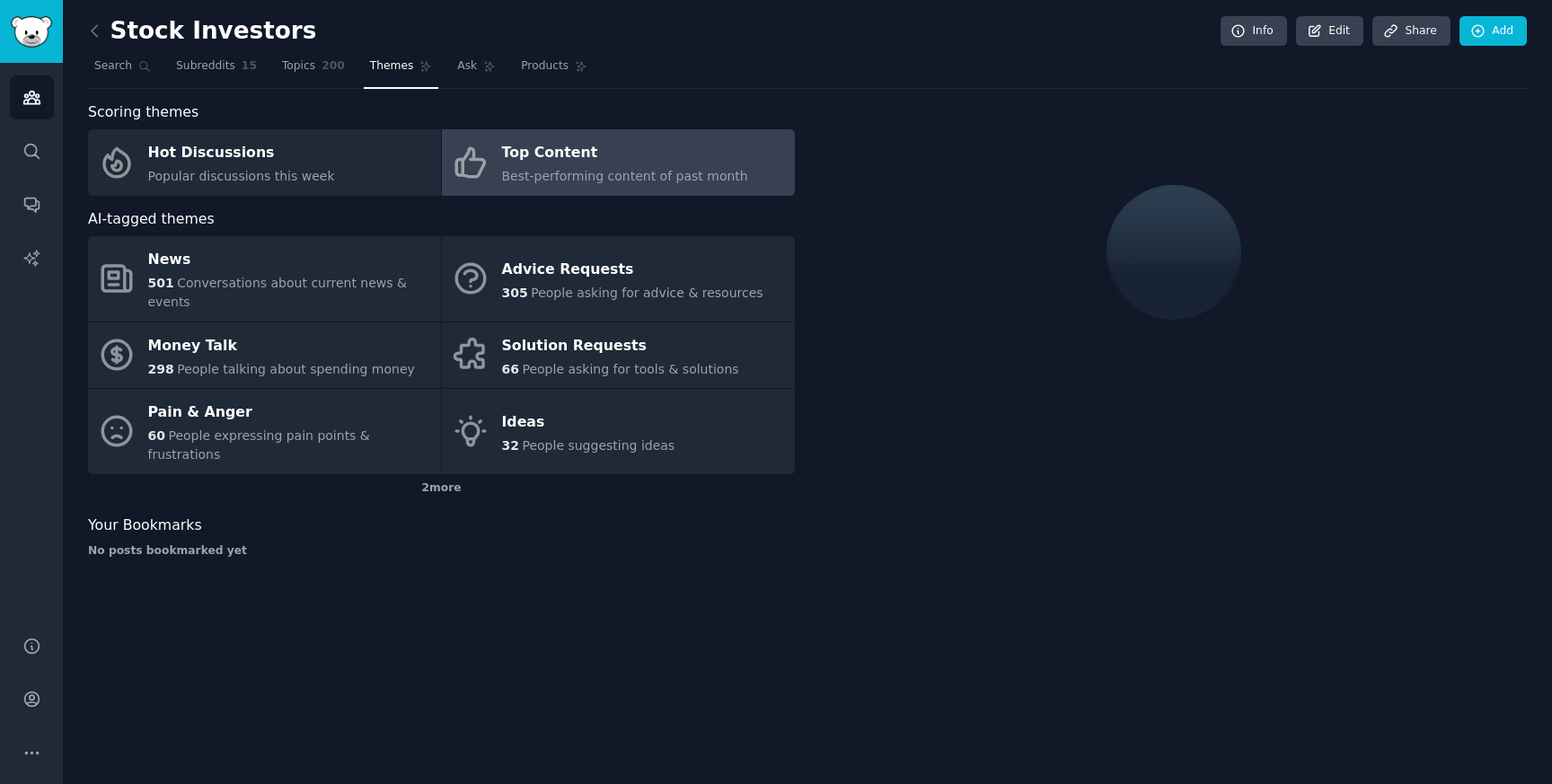
click at [602, 171] on span "Best-performing content of past month" at bounding box center [625, 176] width 246 height 14
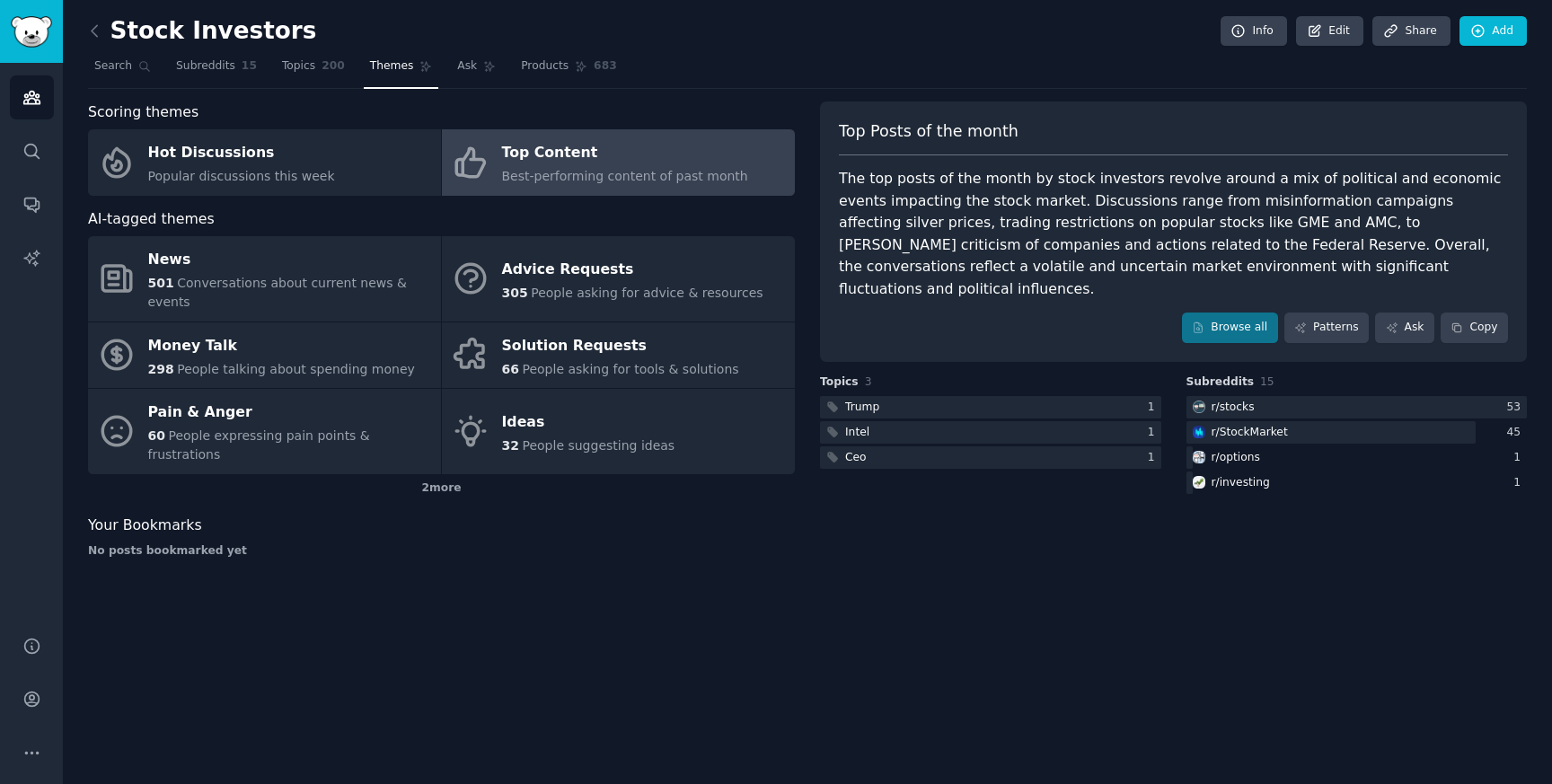
click at [945, 396] on div at bounding box center [990, 408] width 341 height 23
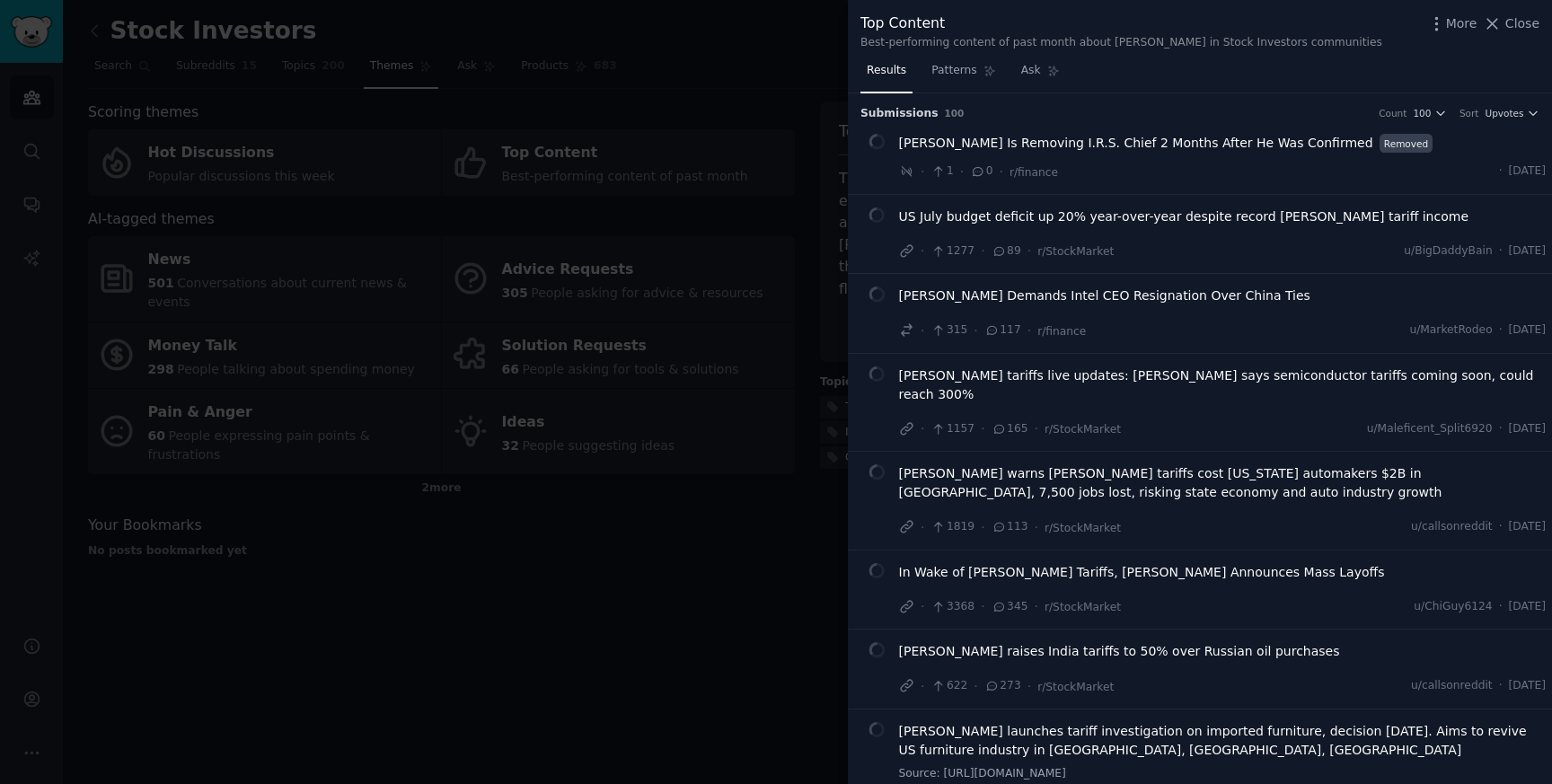
click at [460, 552] on div at bounding box center [776, 392] width 1552 height 784
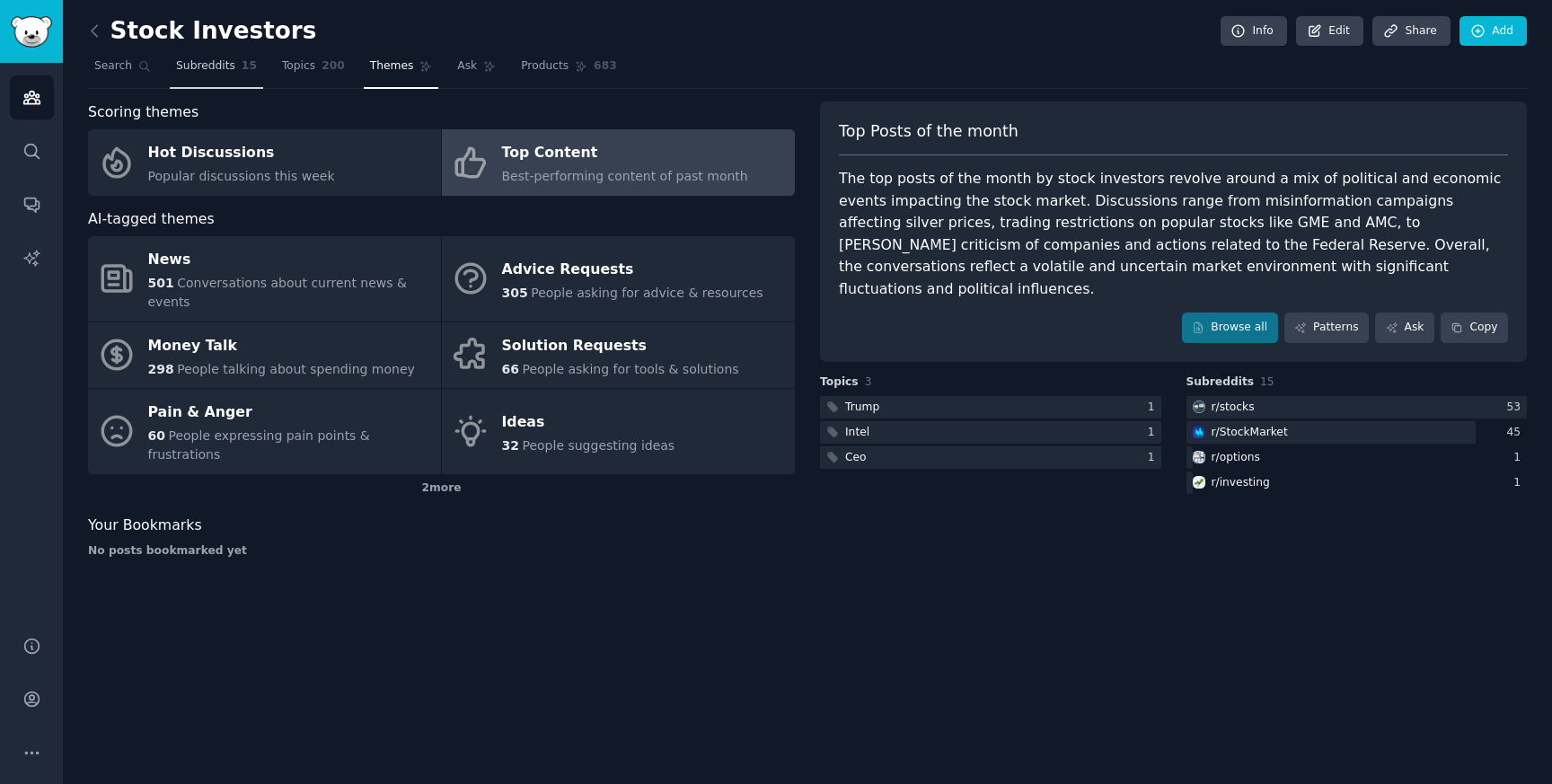
click at [204, 73] on span "Subreddits" at bounding box center [205, 66] width 60 height 16
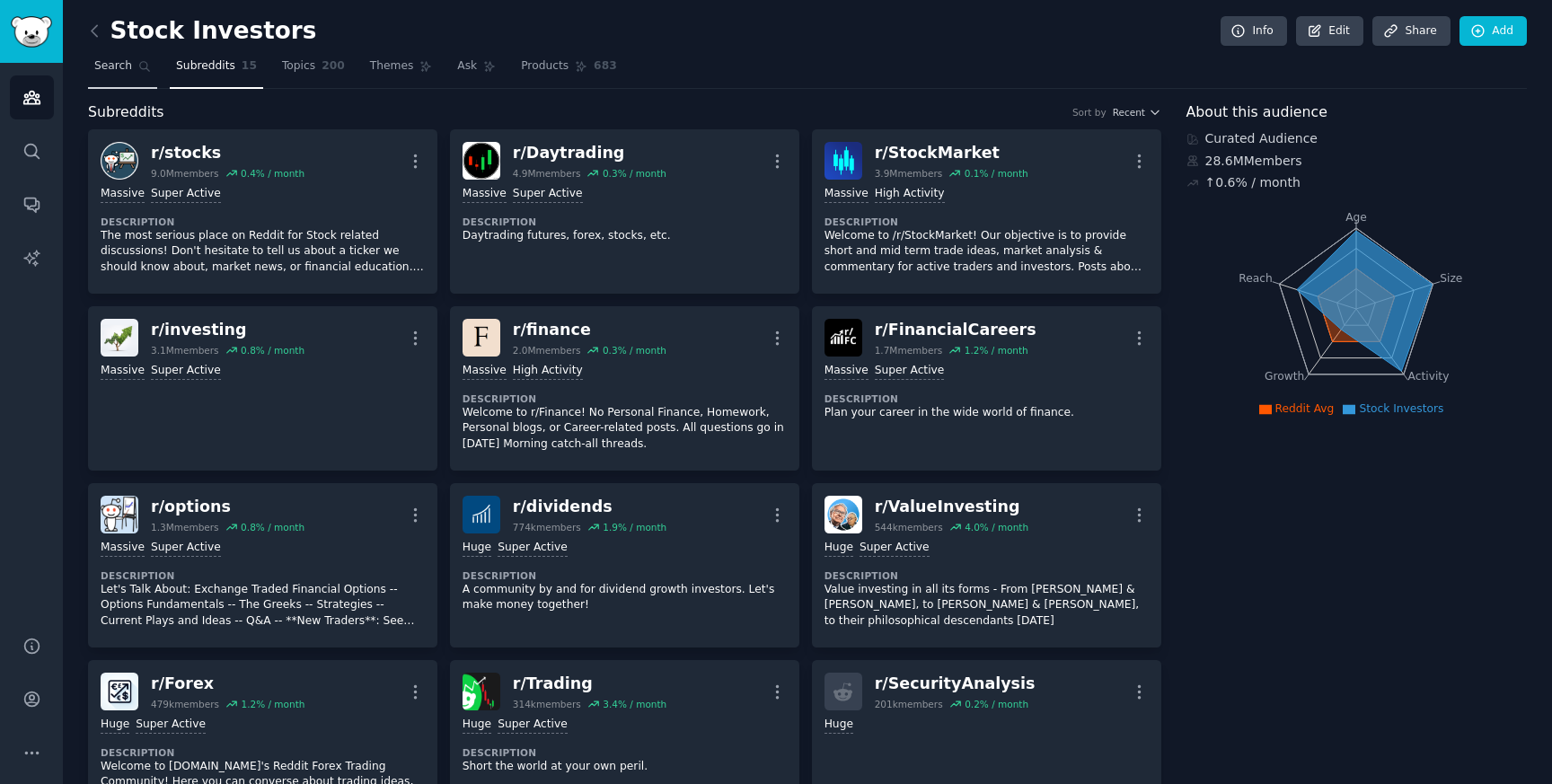
click at [130, 72] on span "Search" at bounding box center [113, 66] width 38 height 16
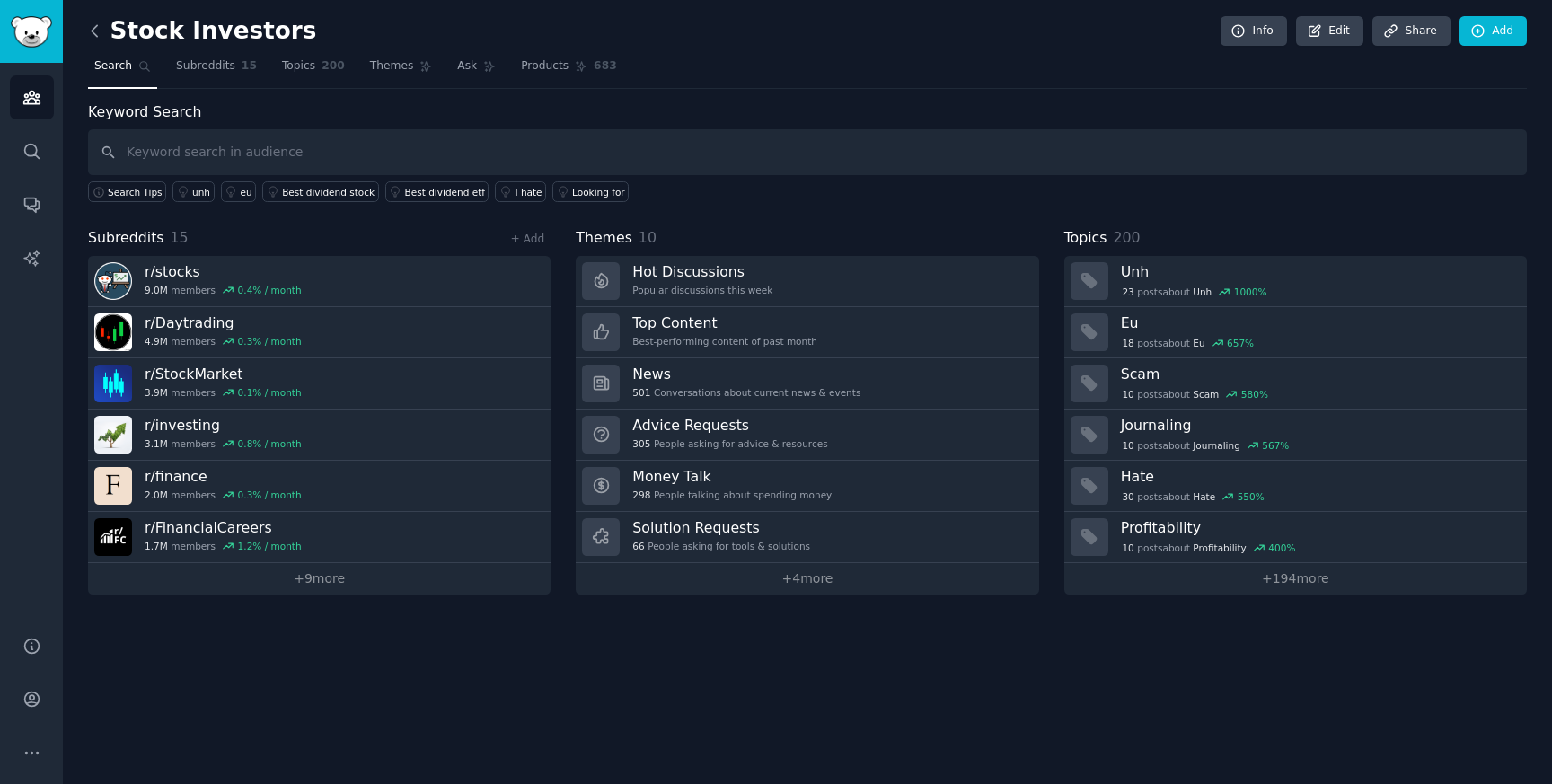
click at [98, 30] on icon at bounding box center [95, 31] width 19 height 19
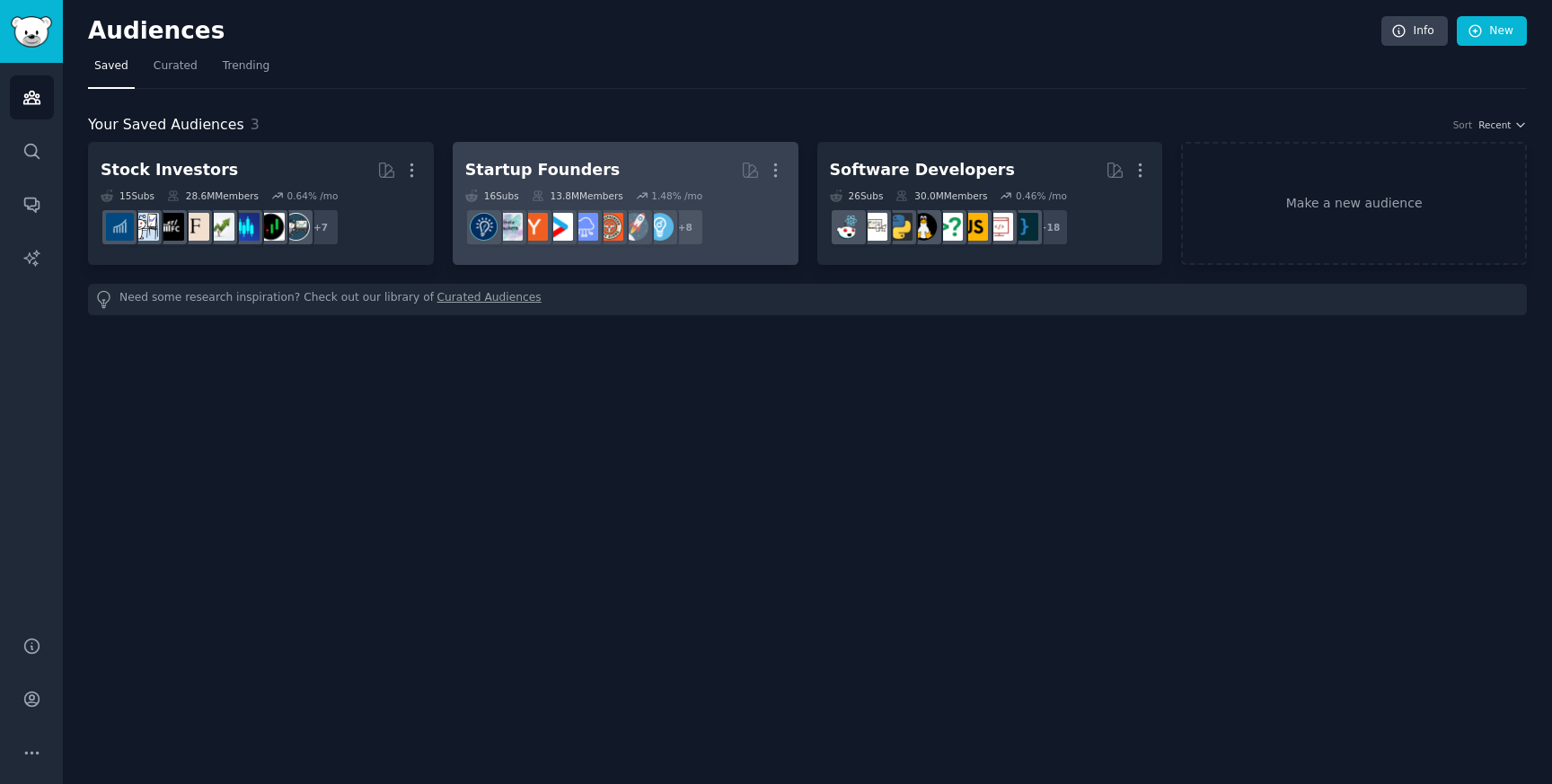
click at [513, 166] on div "Startup Founders" at bounding box center [542, 170] width 154 height 23
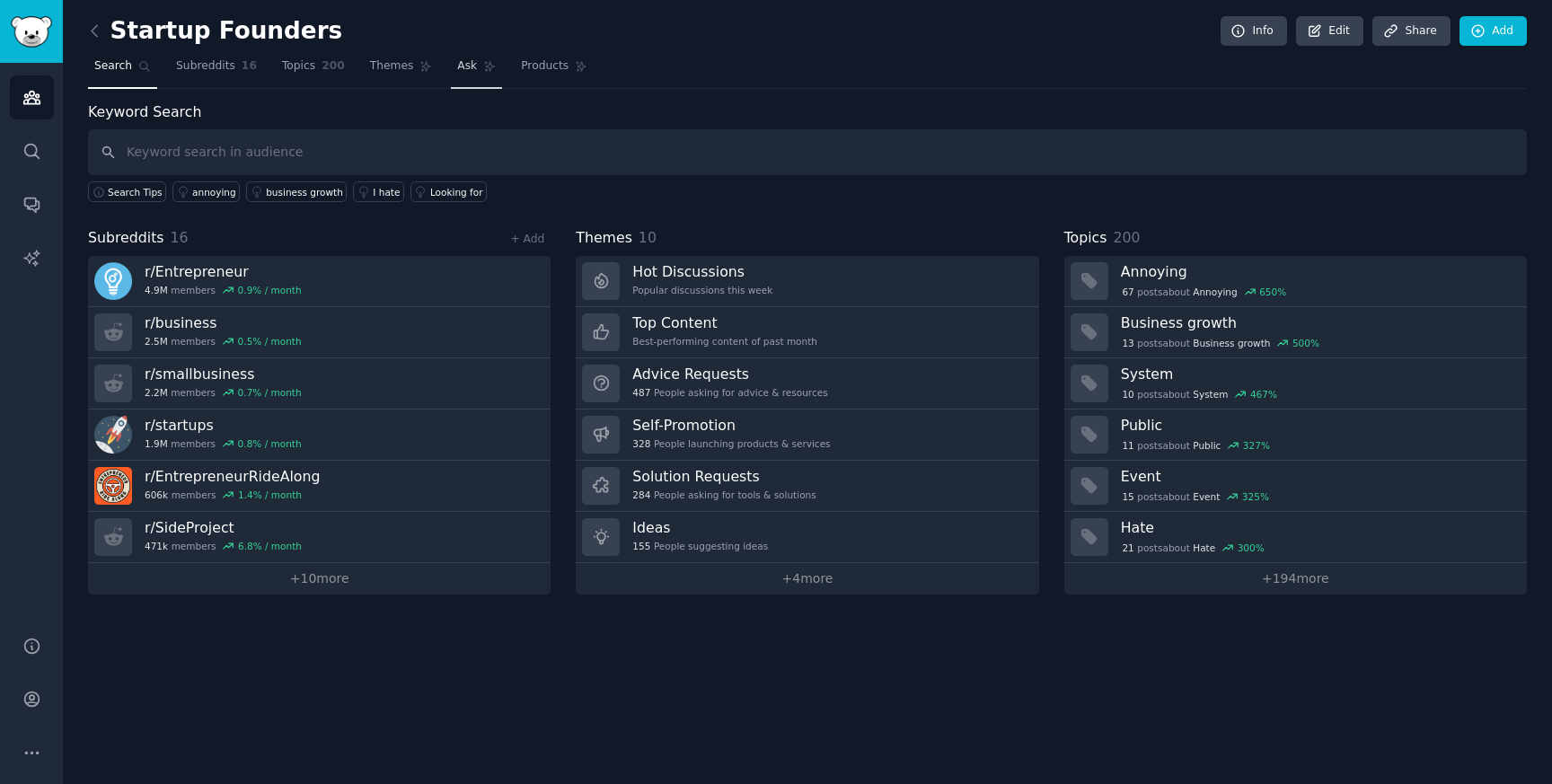
click at [462, 69] on span "Ask" at bounding box center [466, 66] width 20 height 16
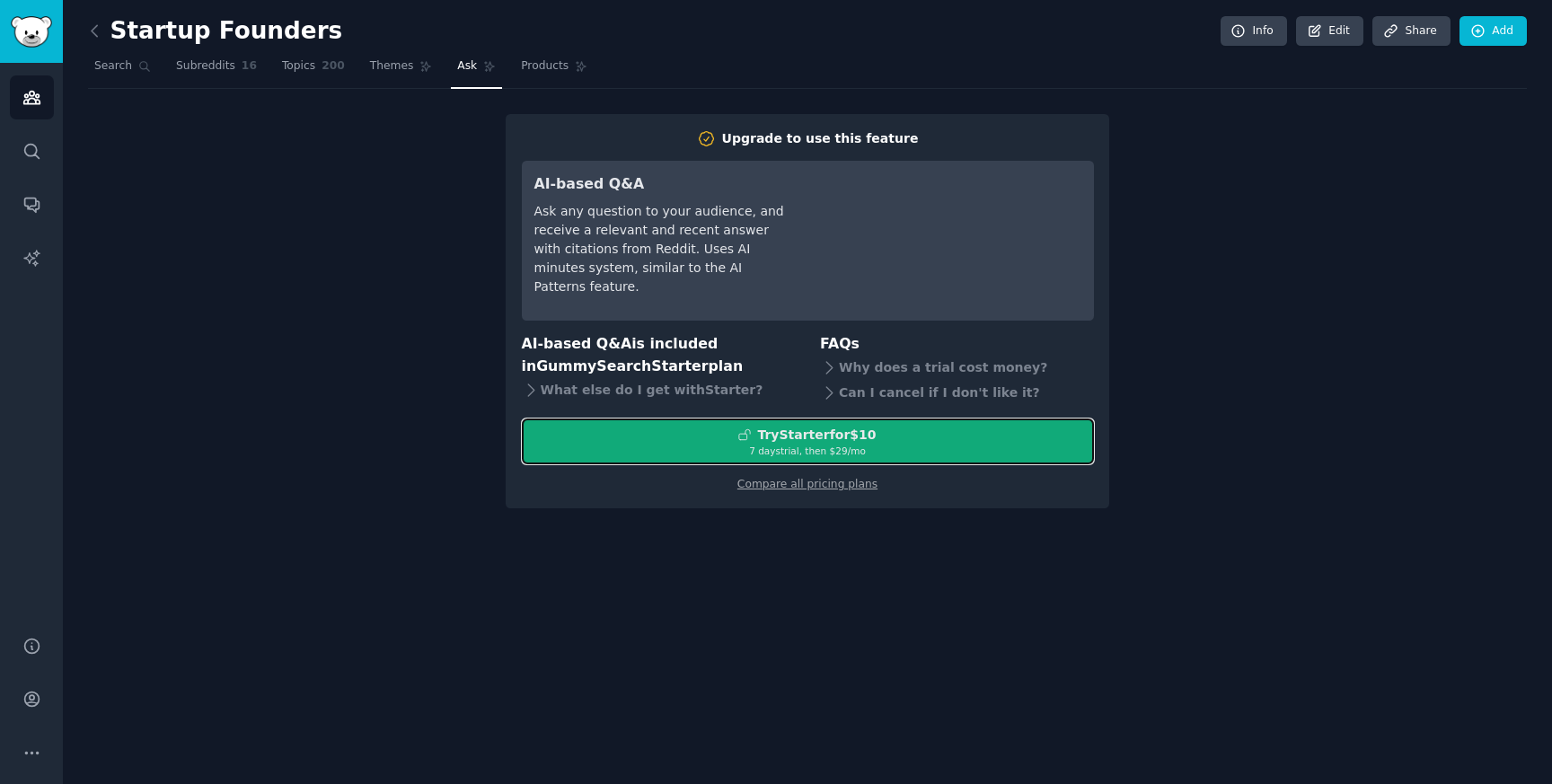
click at [795, 443] on div "Try Starter for $10" at bounding box center [816, 435] width 118 height 19
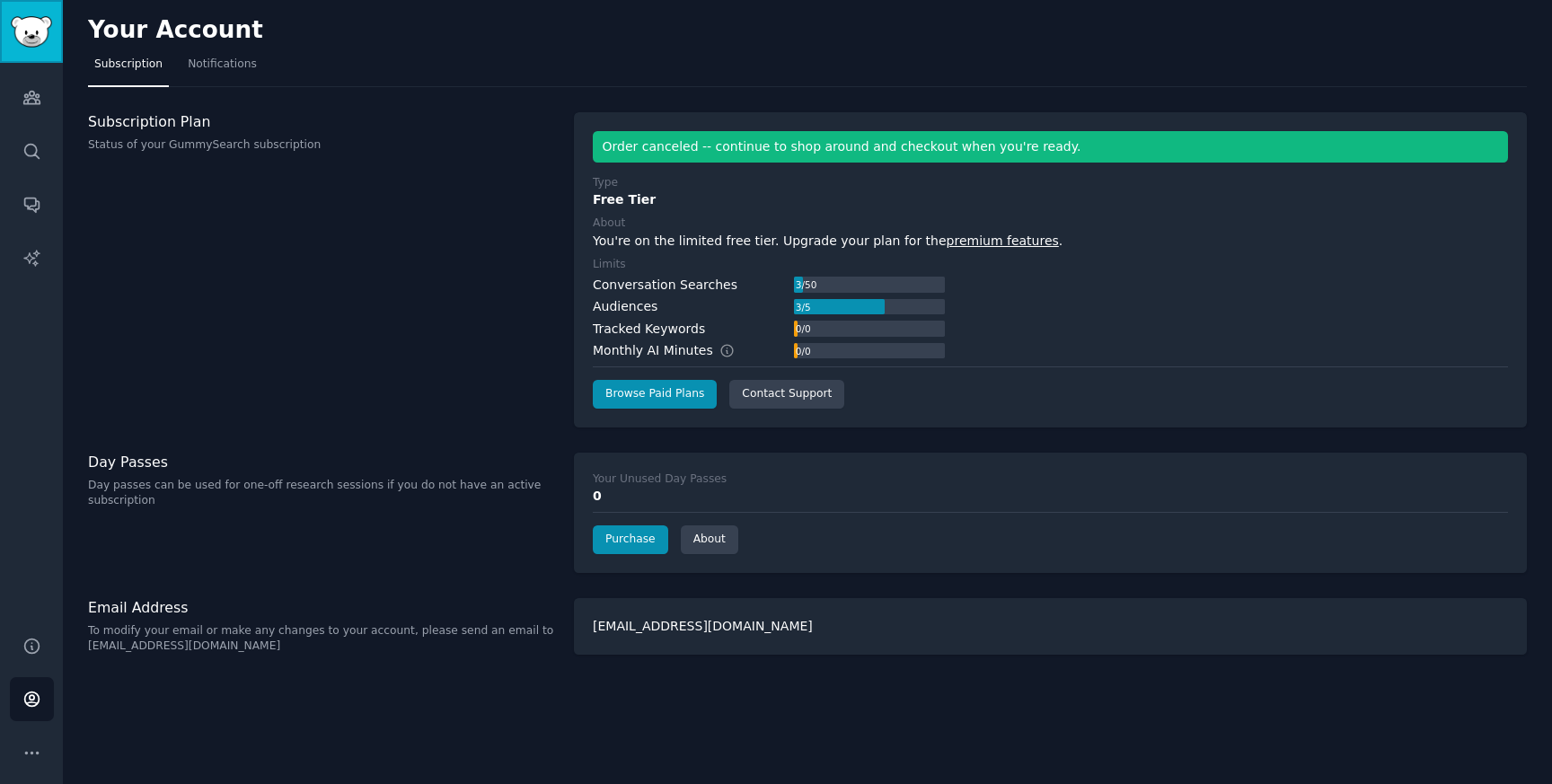
click at [31, 35] on img "Sidebar" at bounding box center [31, 31] width 42 height 31
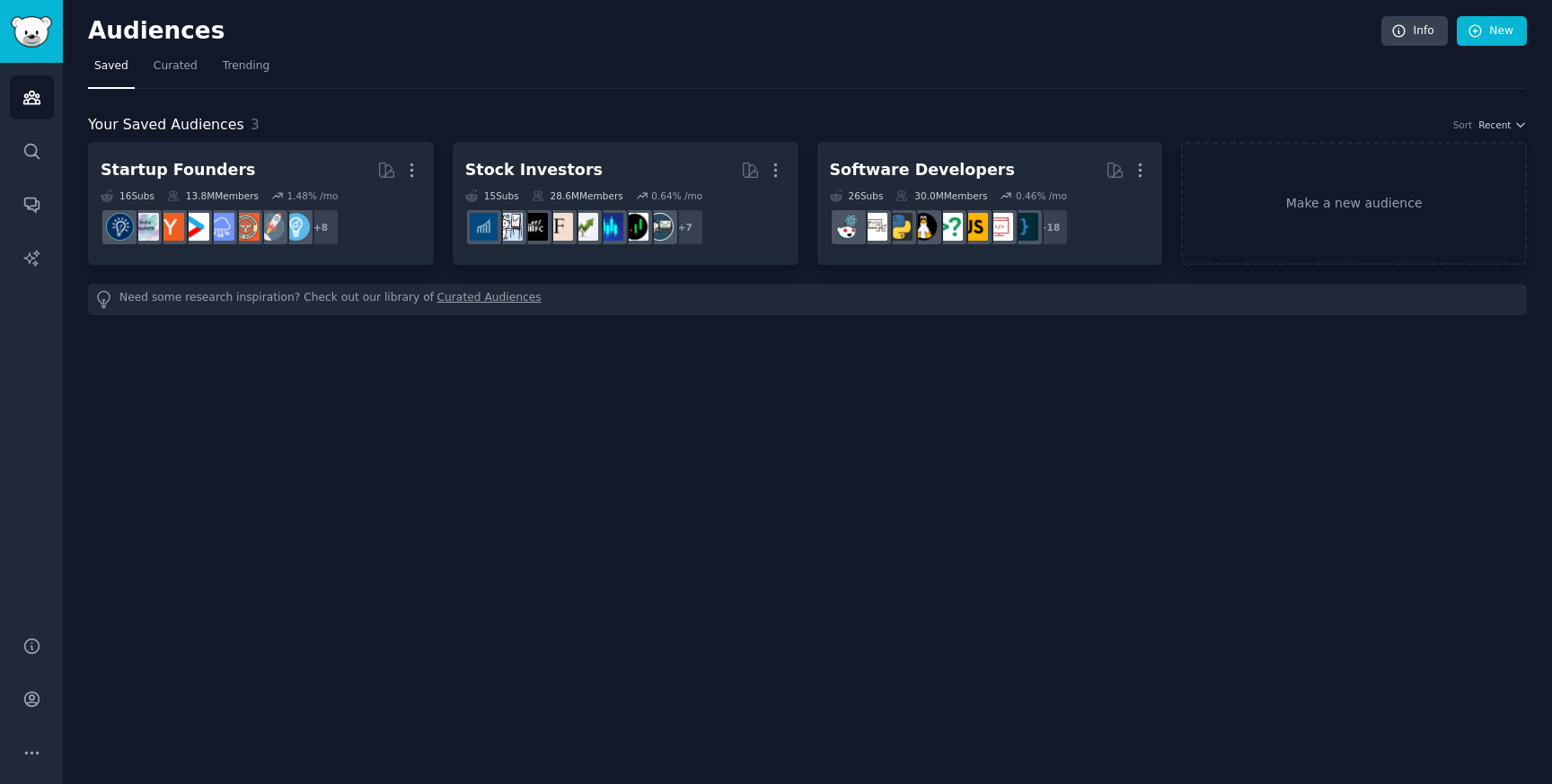
click at [438, 299] on link "Curated Audiences" at bounding box center [490, 300] width 104 height 19
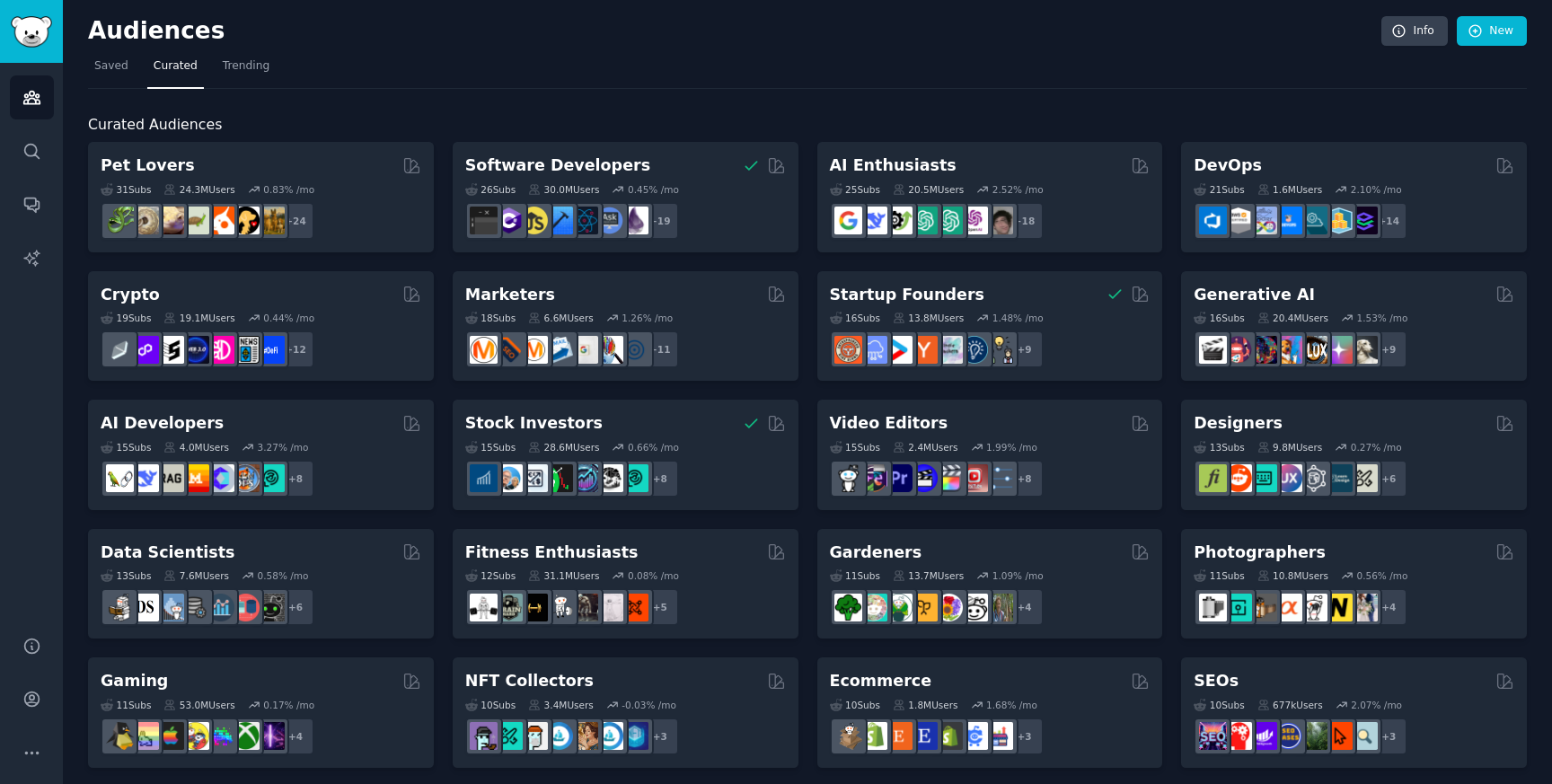
scroll to position [653, 0]
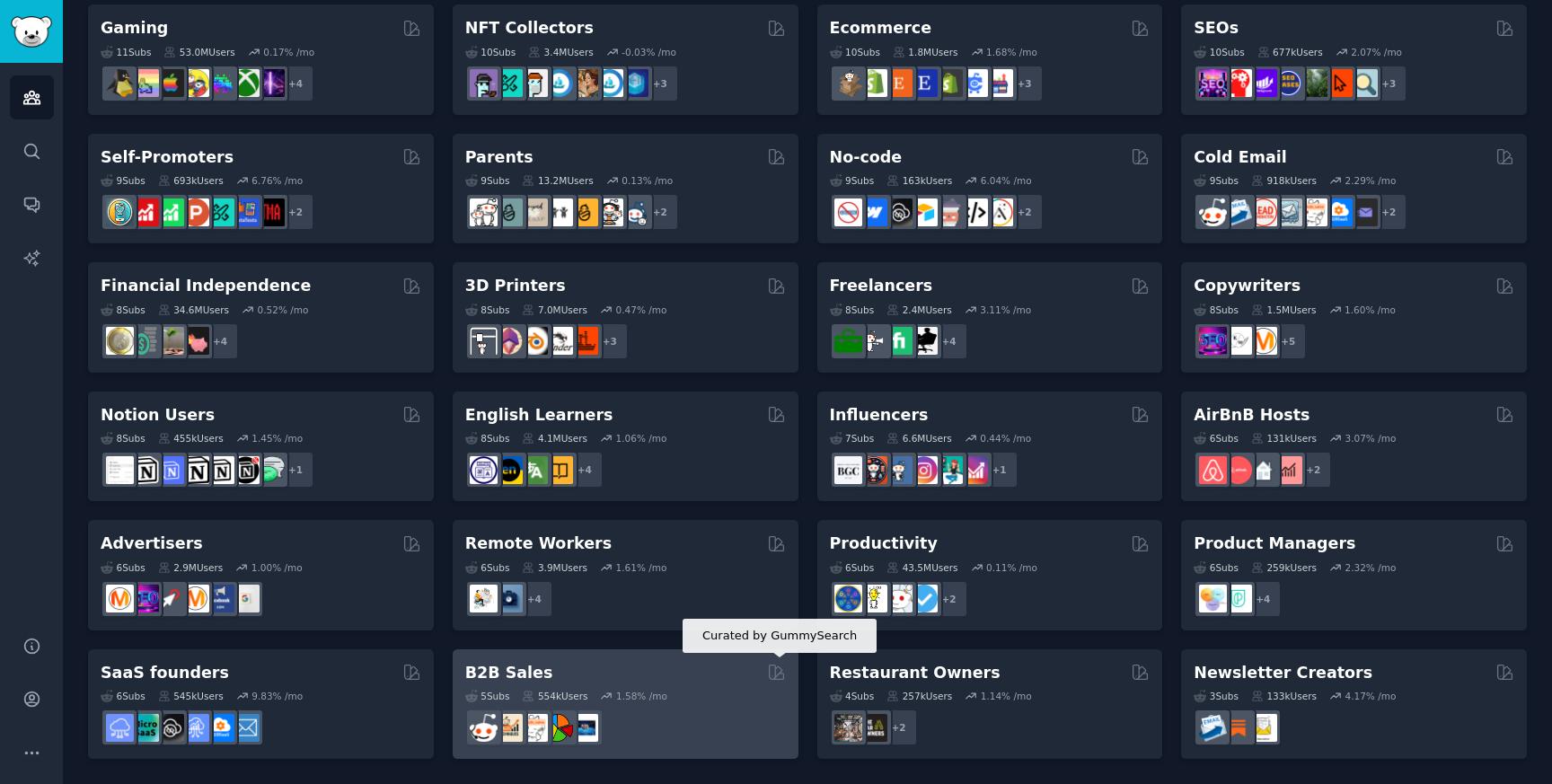
click at [780, 669] on icon at bounding box center [776, 672] width 19 height 19
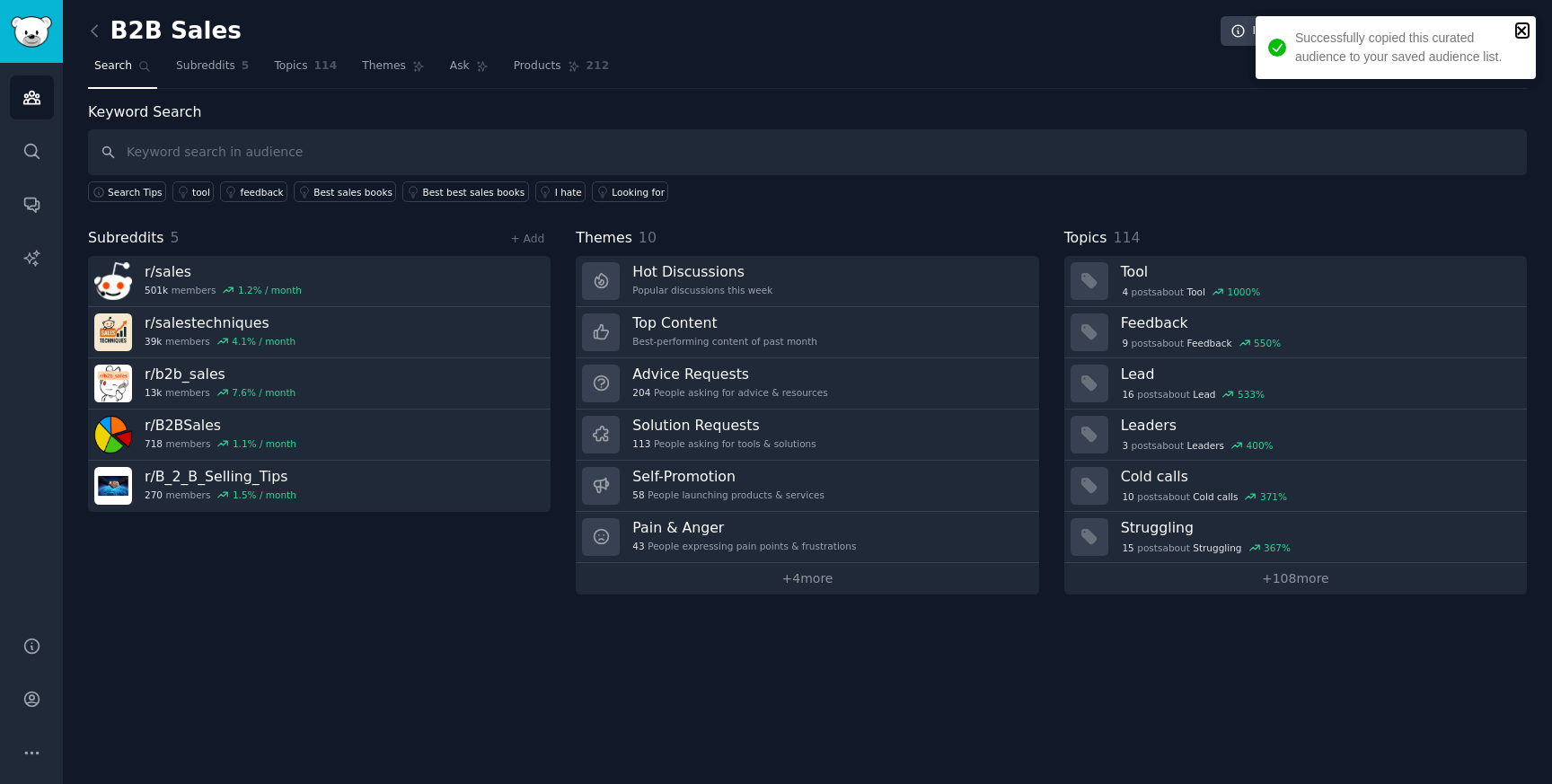
click at [1521, 26] on icon "close" at bounding box center [1522, 30] width 12 height 14
